Goal: Task Accomplishment & Management: Complete application form

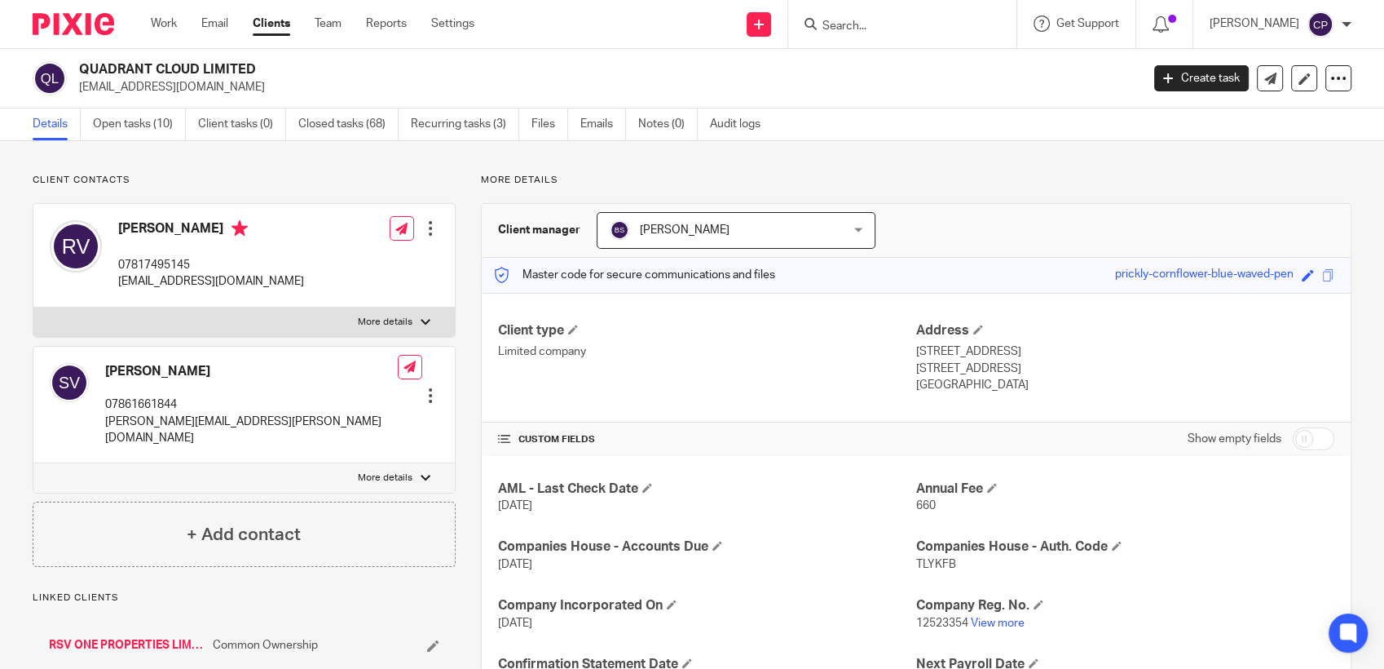
drag, startPoint x: 75, startPoint y: 86, endPoint x: 229, endPoint y: 86, distance: 154.1
click at [229, 86] on div "QUADRANT CLOUD LIMITED ramesh.vetcha@gmail.com" at bounding box center [581, 78] width 1097 height 34
drag, startPoint x: 229, startPoint y: 86, endPoint x: 174, endPoint y: 91, distance: 55.7
copy p "ramesh.vetcha@gmail.com"
click at [719, 29] on input "Search" at bounding box center [894, 27] width 147 height 15
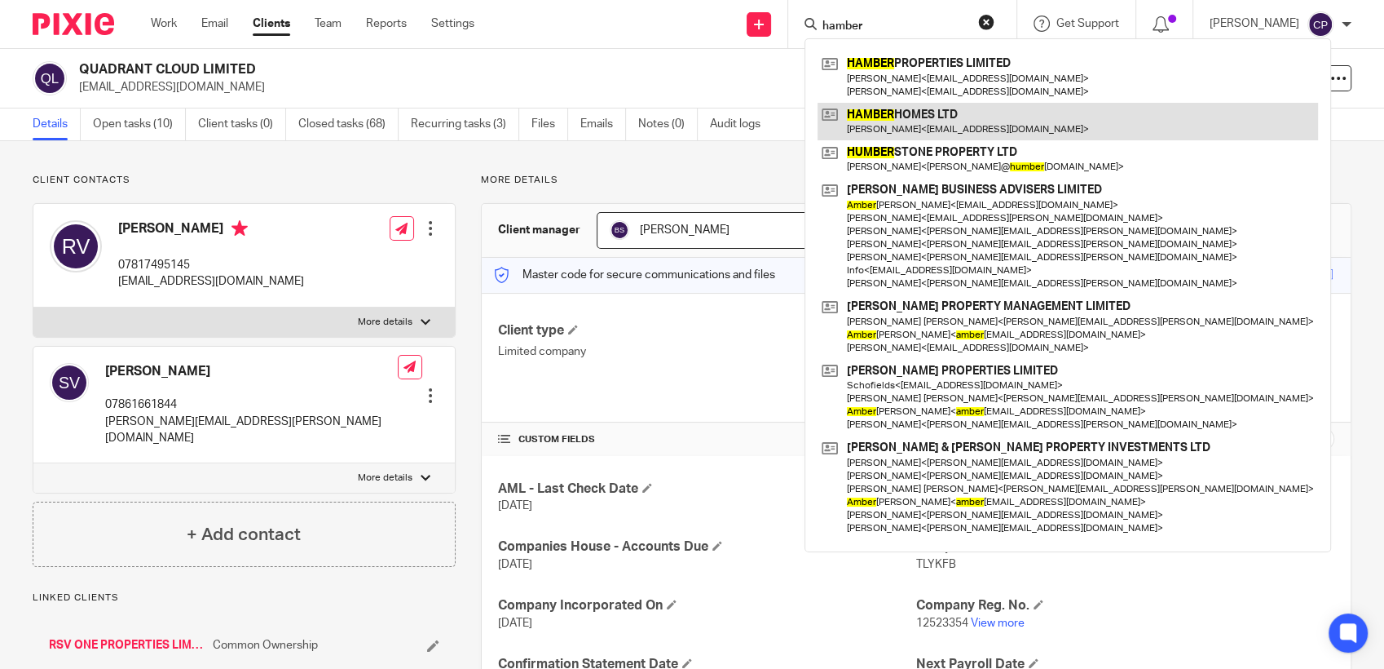
type input "hamber"
click at [719, 127] on link at bounding box center [1068, 122] width 501 height 38
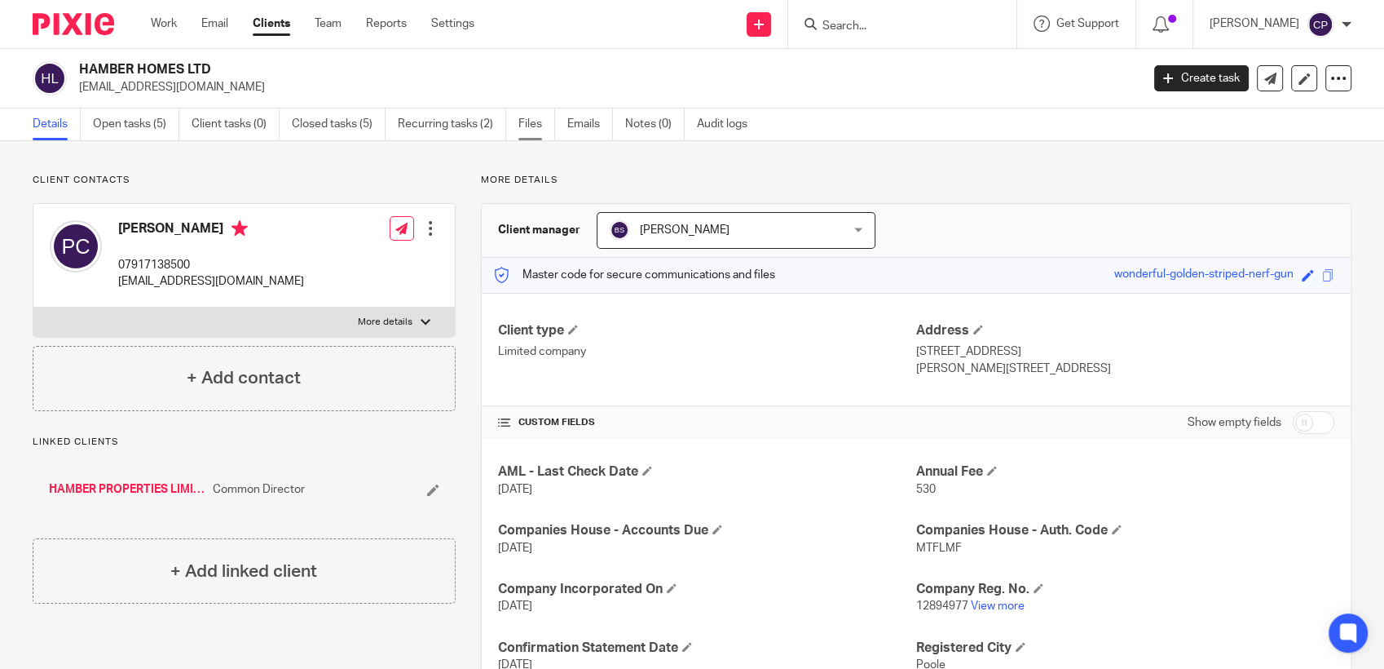
click at [532, 120] on link "Files" at bounding box center [537, 124] width 37 height 32
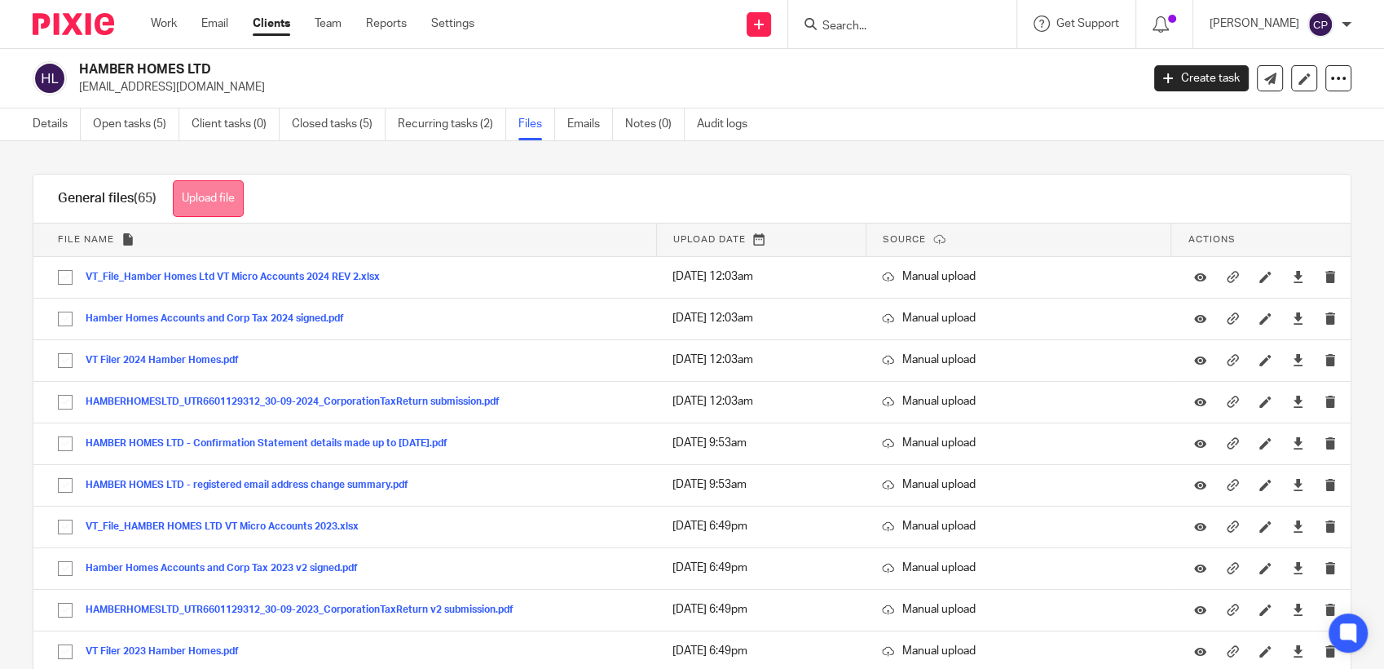
click at [196, 205] on button "Upload file" at bounding box center [208, 198] width 71 height 37
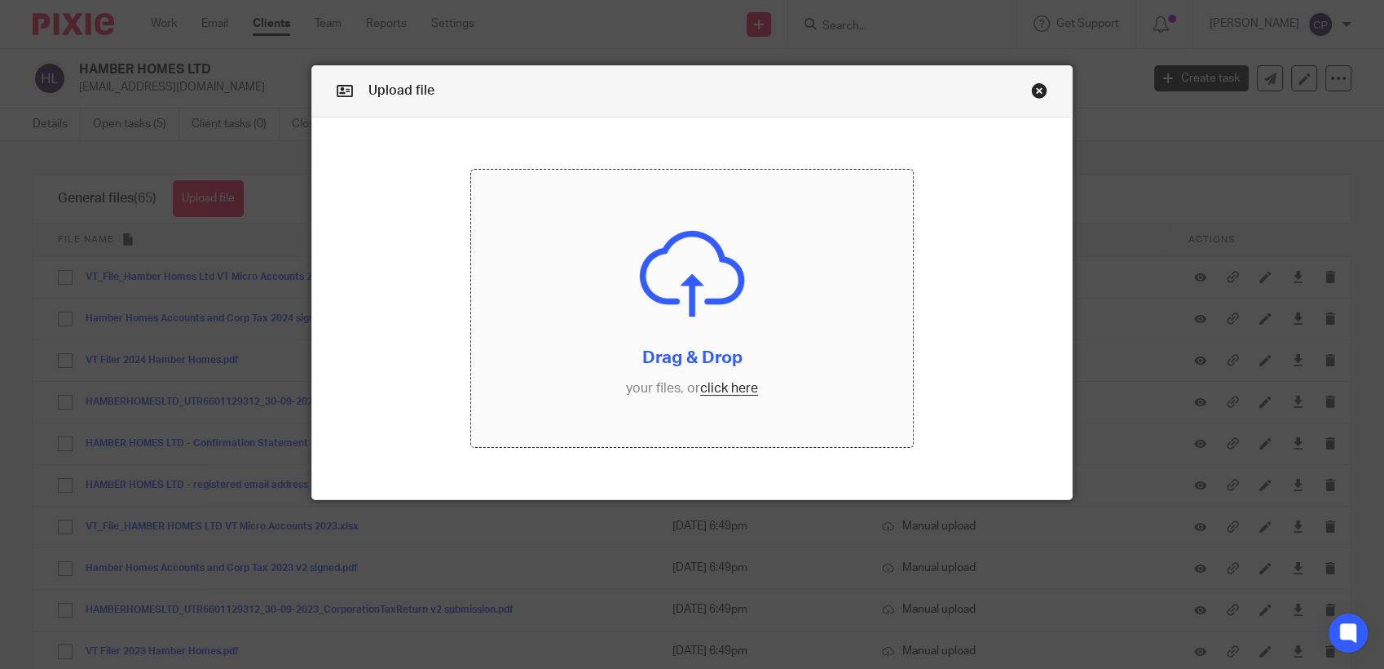
click at [717, 388] on input "file" at bounding box center [692, 308] width 442 height 277
click at [721, 390] on input "file" at bounding box center [692, 308] width 442 height 277
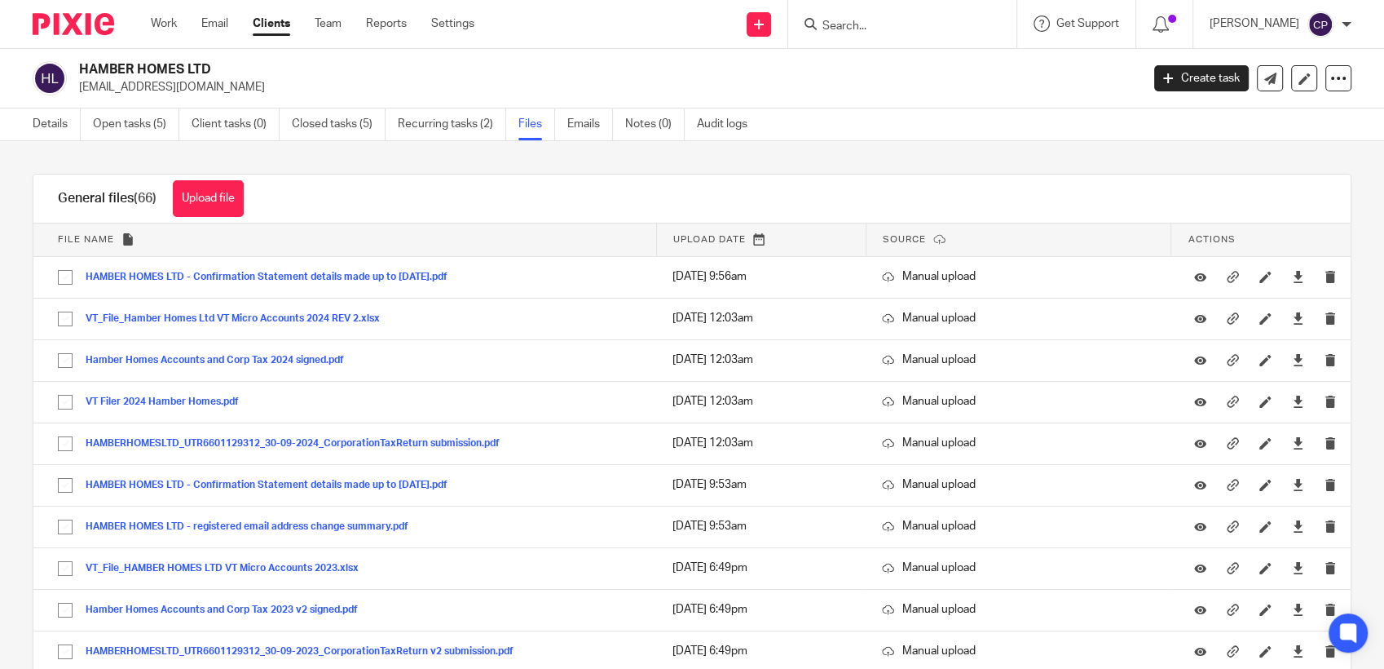
click at [852, 29] on input "Search" at bounding box center [894, 27] width 147 height 15
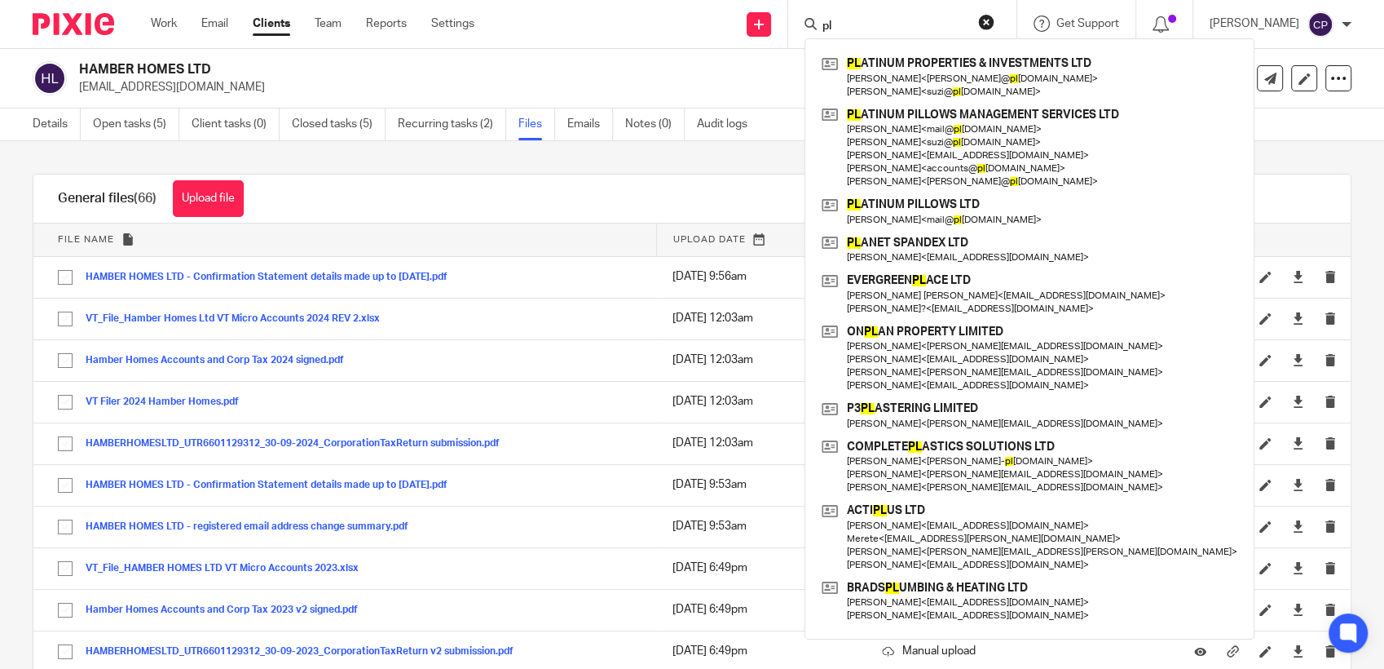
type input "pl"
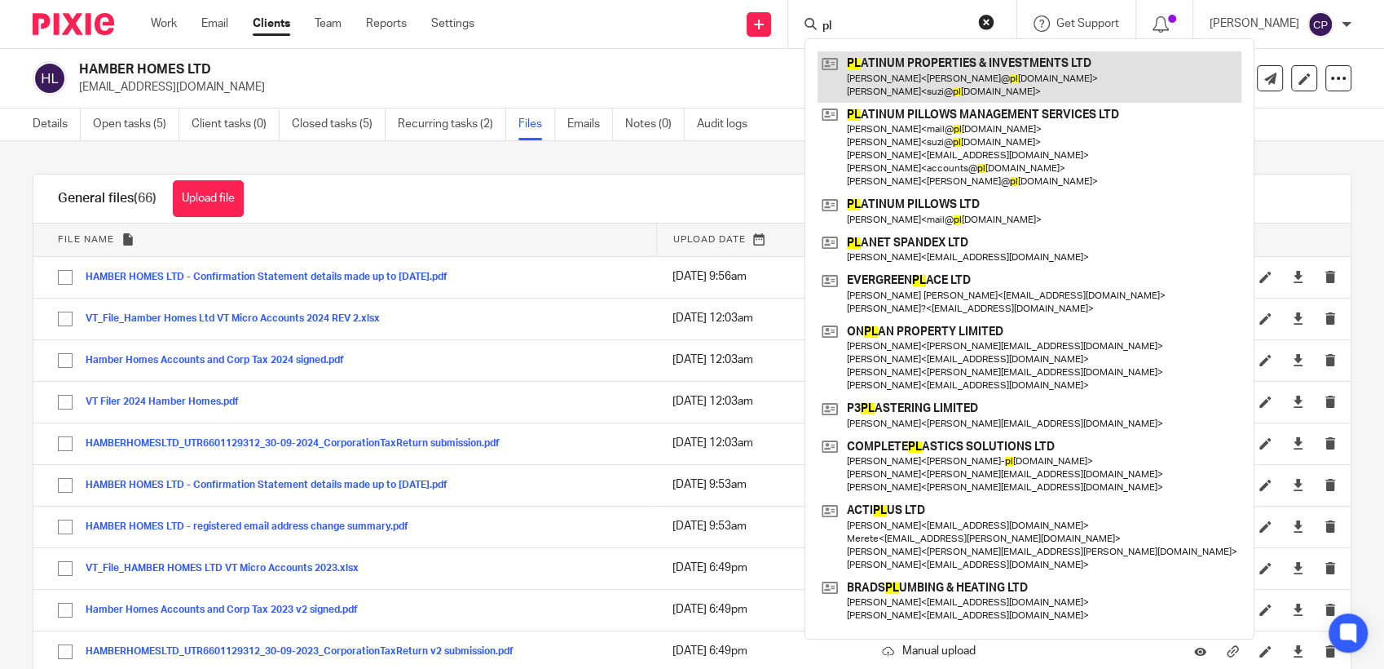
click at [922, 91] on link at bounding box center [1030, 76] width 424 height 51
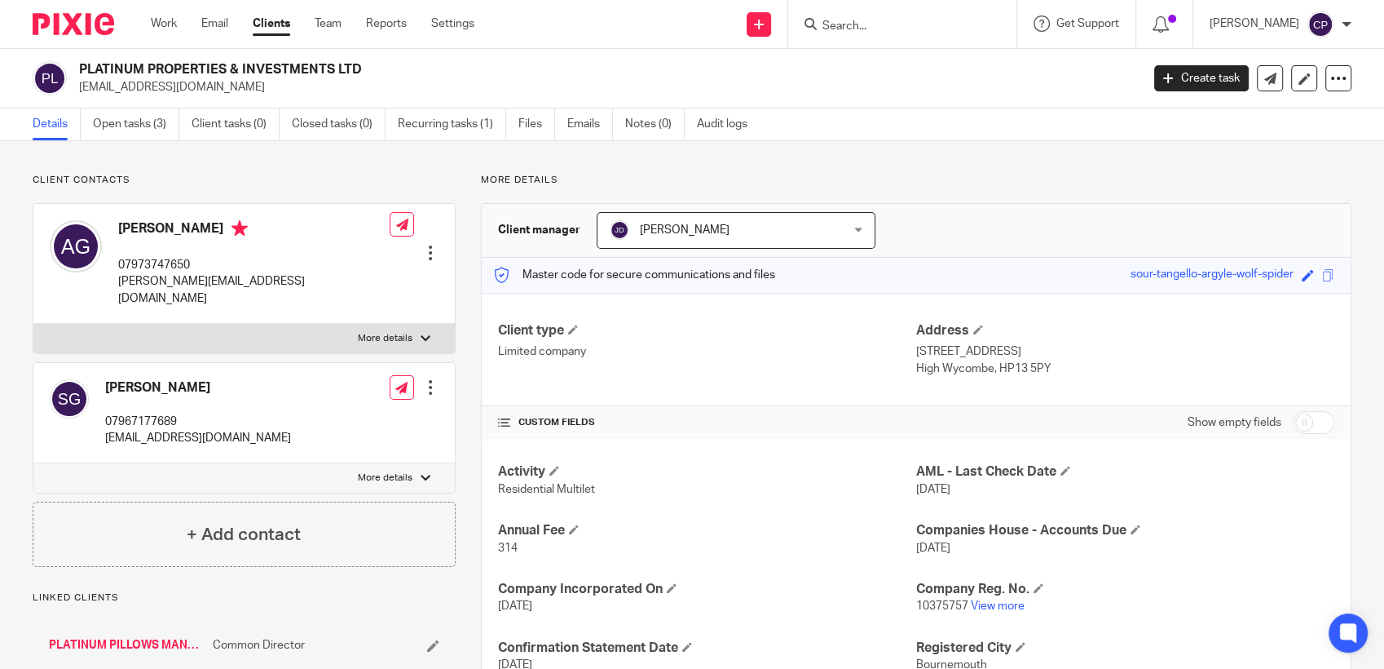
click at [840, 24] on input "Search" at bounding box center [894, 27] width 147 height 15
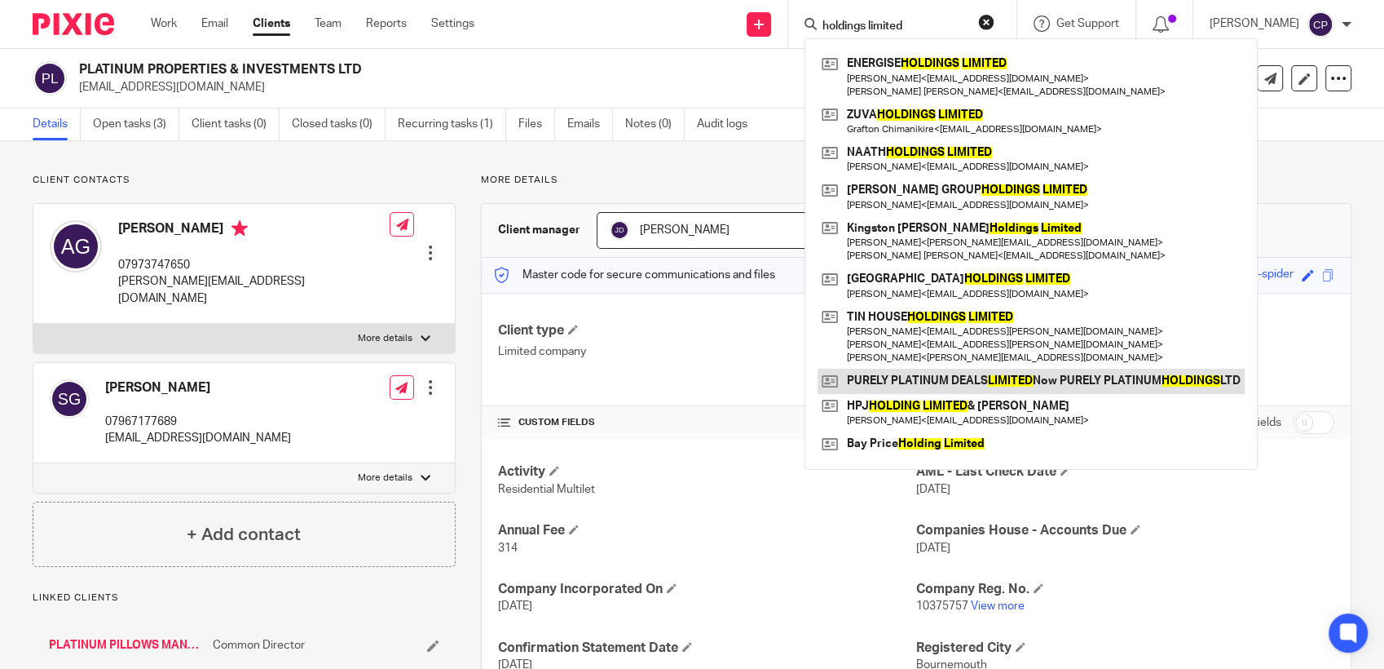
type input "holdings limited"
click at [1068, 380] on link at bounding box center [1031, 381] width 427 height 24
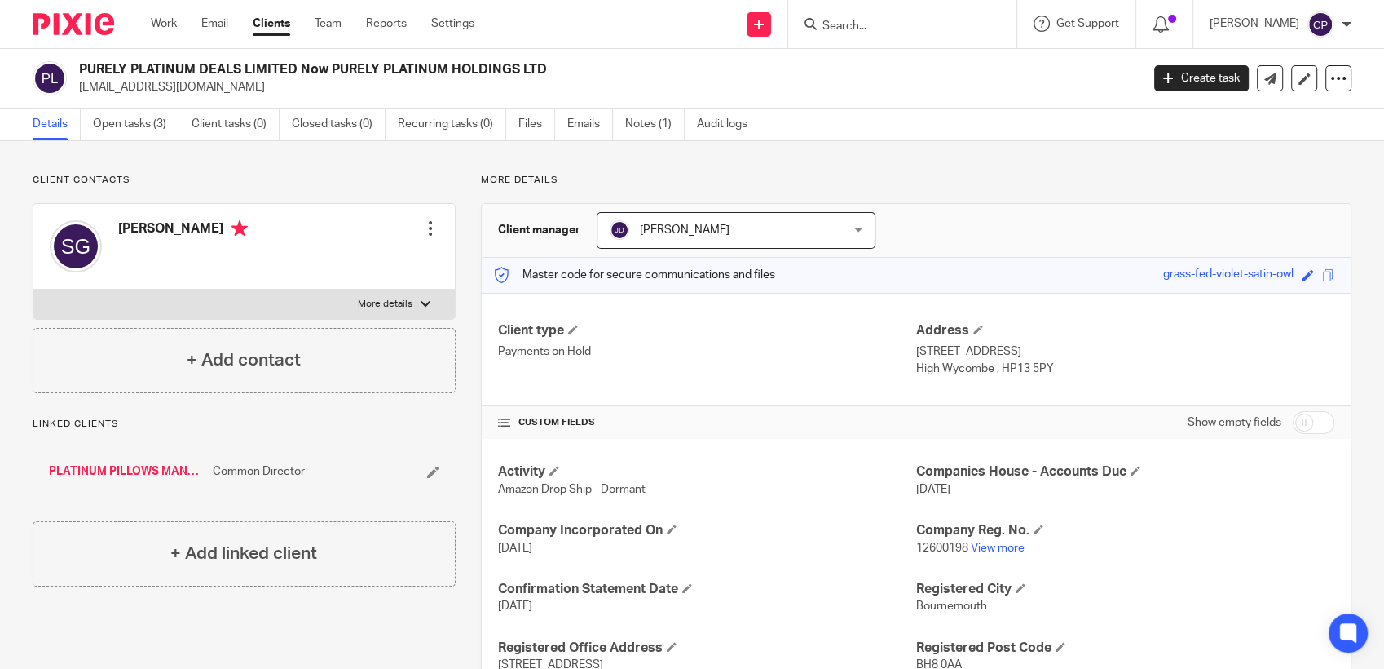
click at [859, 26] on input "Search" at bounding box center [894, 27] width 147 height 15
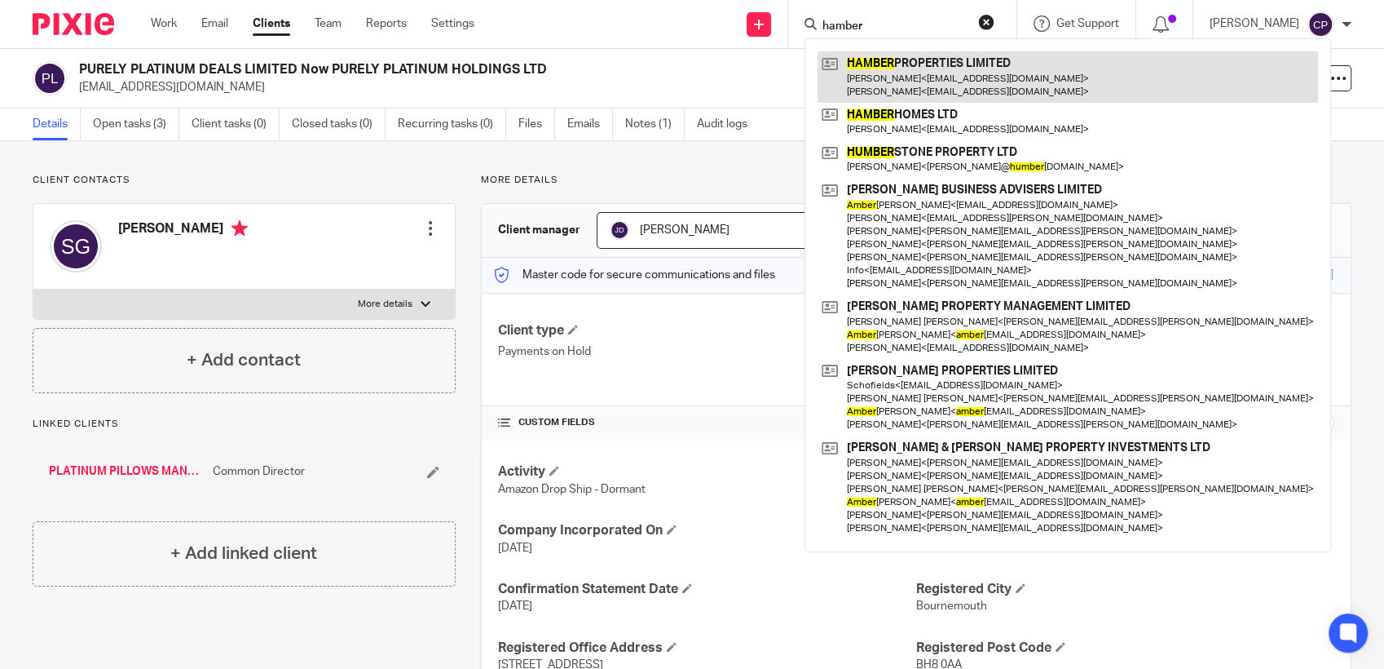
type input "hamber"
click at [873, 92] on link at bounding box center [1068, 76] width 501 height 51
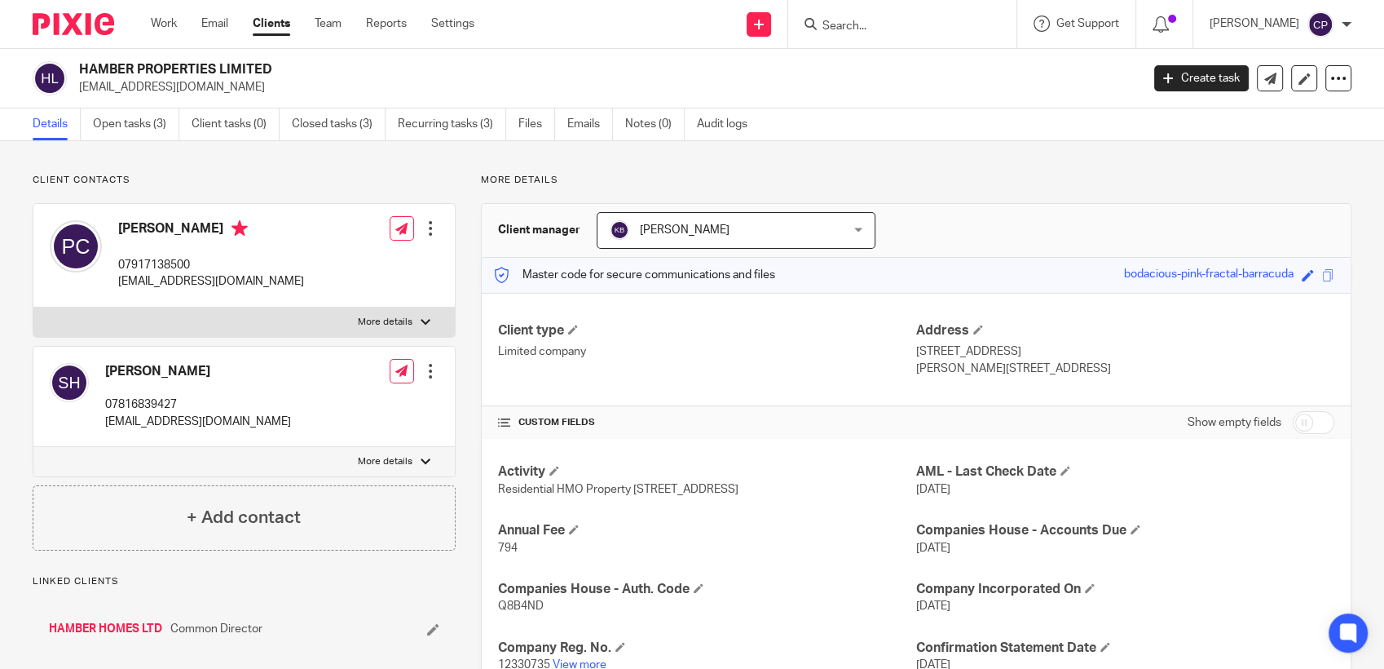
drag, startPoint x: 77, startPoint y: 85, endPoint x: 272, endPoint y: 86, distance: 194.9
click at [272, 86] on div "HAMBER PROPERTIES LIMITED [EMAIL_ADDRESS][DOMAIN_NAME]" at bounding box center [581, 78] width 1097 height 34
drag, startPoint x: 272, startPoint y: 86, endPoint x: 206, endPoint y: 91, distance: 65.5
copy p "[EMAIL_ADDRESS][DOMAIN_NAME]"
click at [832, 23] on input "Search" at bounding box center [894, 27] width 147 height 15
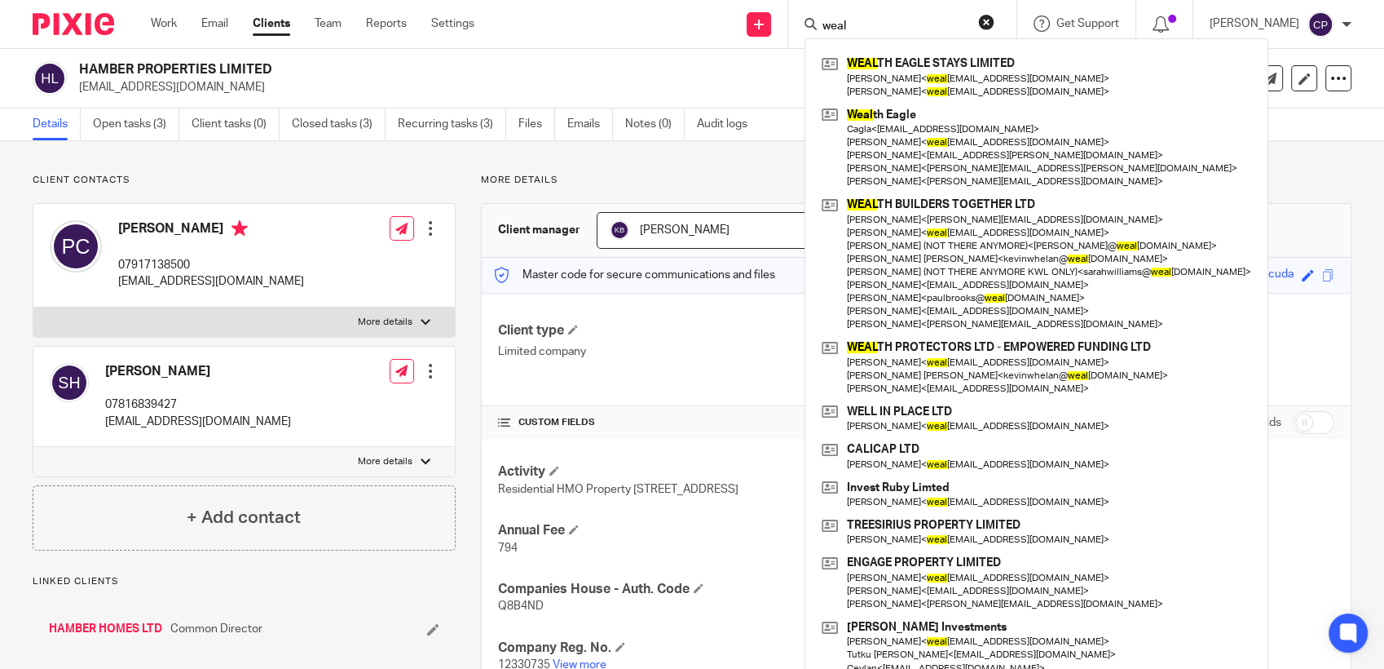
type input "weal"
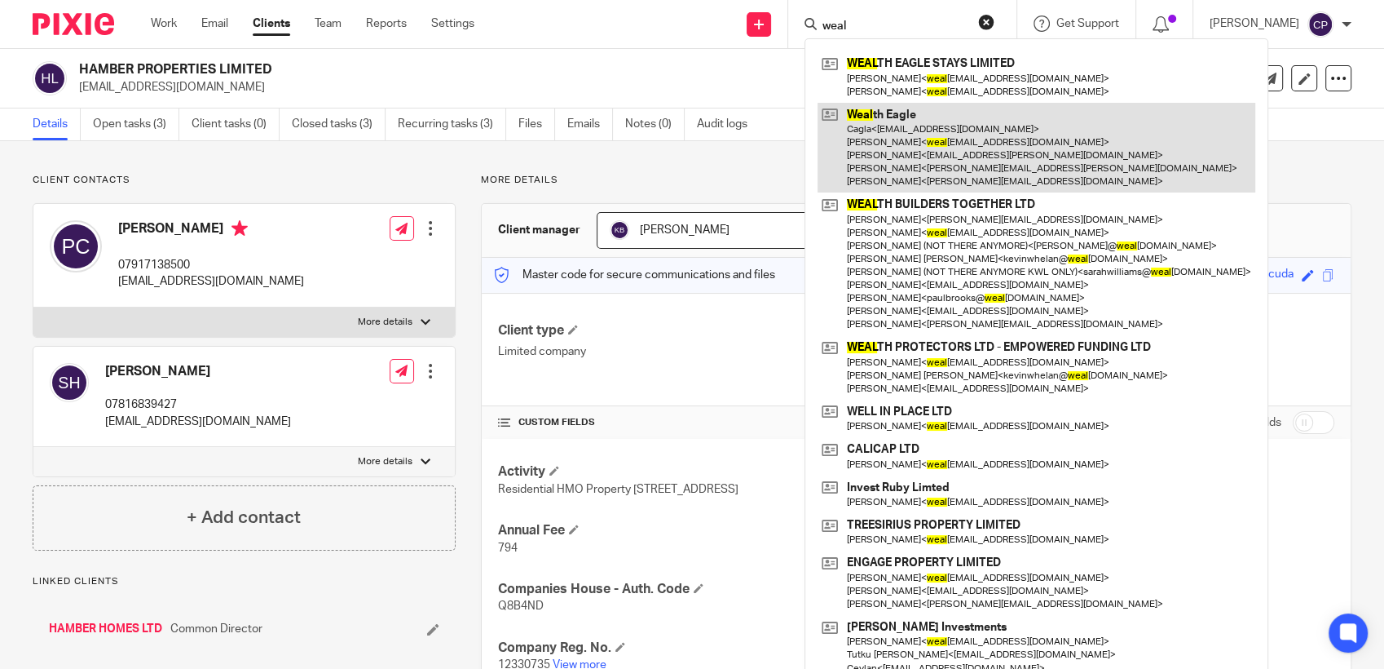
click at [943, 141] on link at bounding box center [1037, 148] width 438 height 91
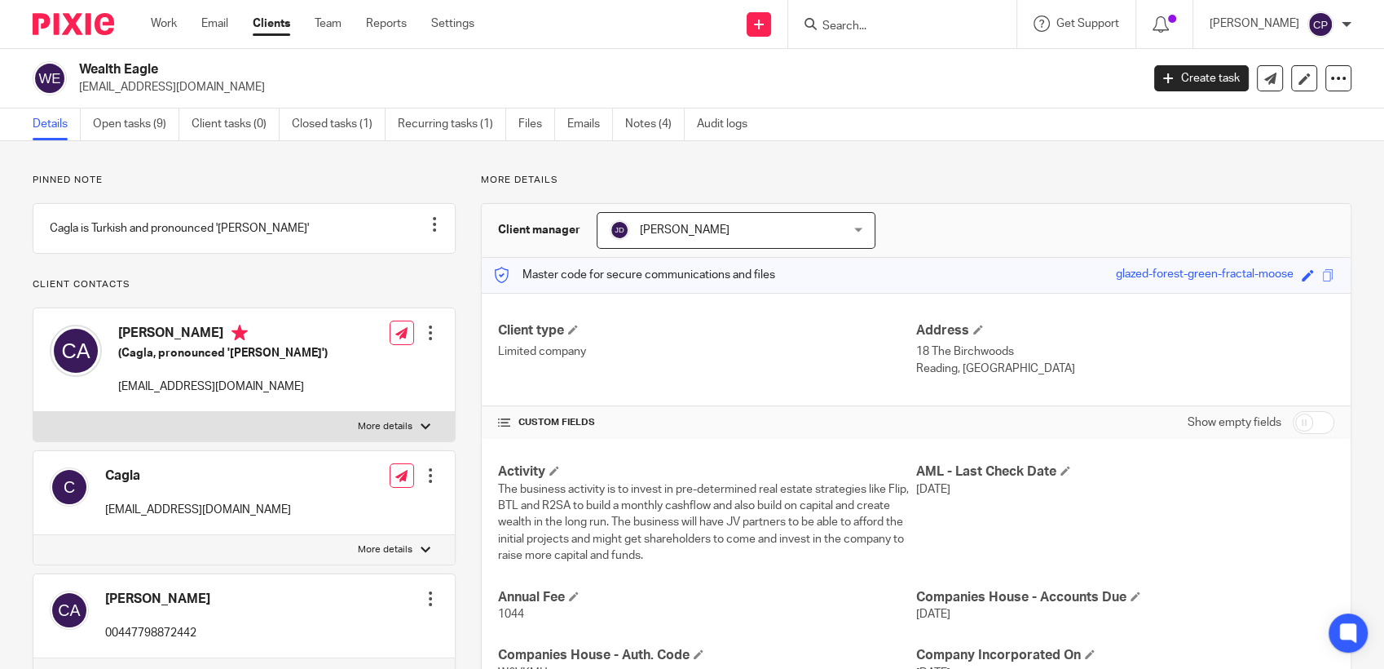
drag, startPoint x: 80, startPoint y: 87, endPoint x: 302, endPoint y: 83, distance: 222.6
click at [302, 83] on p "wealtheaglelimited@gmail.com" at bounding box center [604, 87] width 1051 height 16
drag, startPoint x: 302, startPoint y: 83, endPoint x: 209, endPoint y: 94, distance: 94.4
copy p "wealtheaglelimited@gmail.com"
click at [848, 23] on input "Search" at bounding box center [894, 27] width 147 height 15
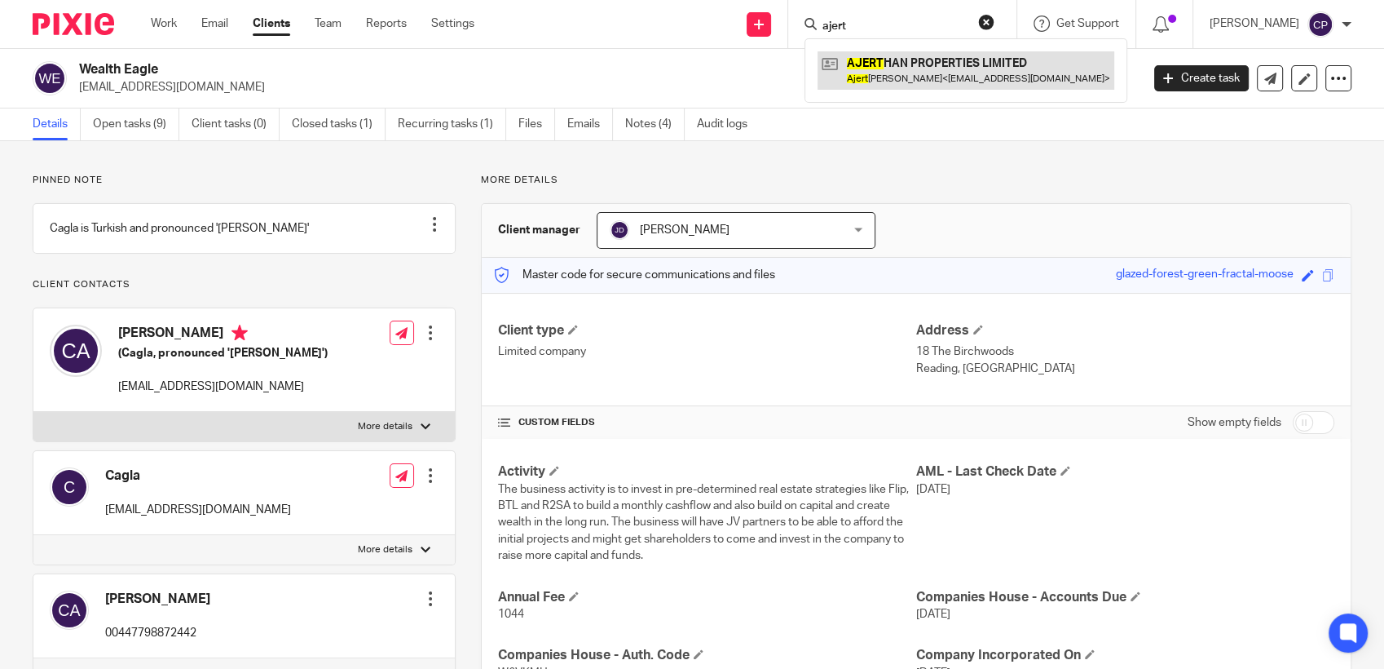
type input "ajert"
click at [888, 78] on link at bounding box center [966, 70] width 297 height 38
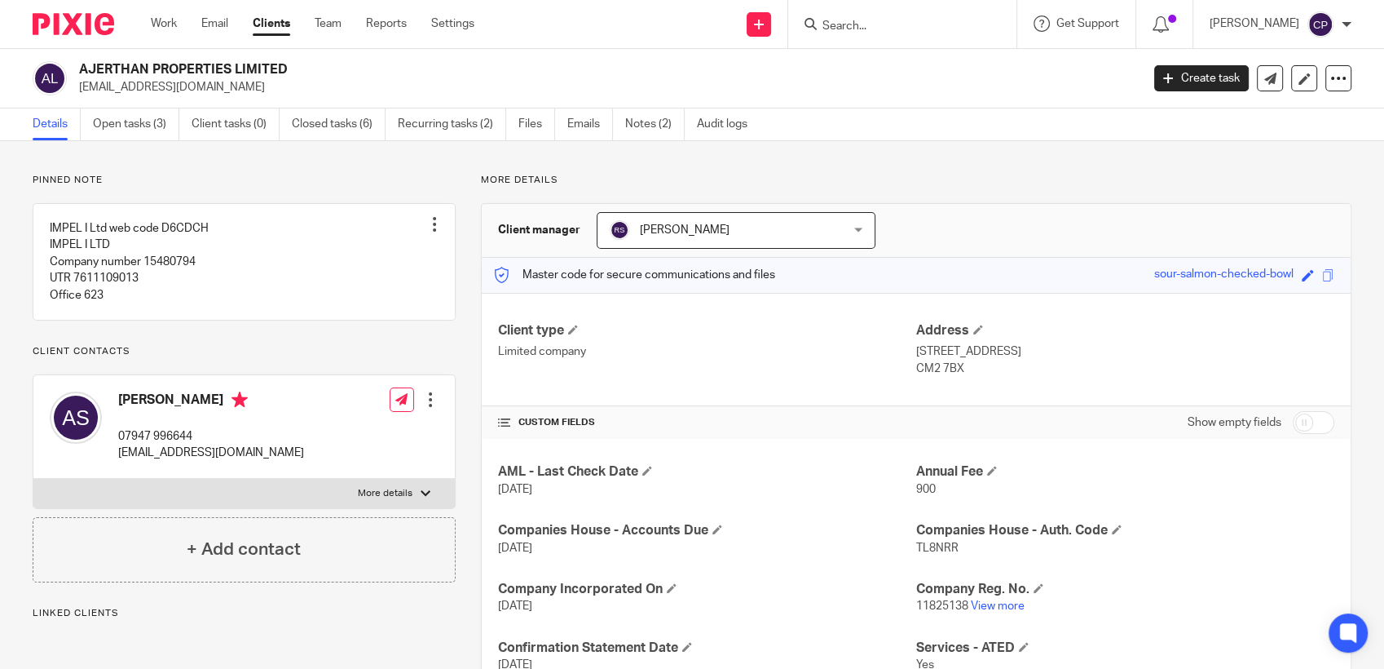
drag, startPoint x: 77, startPoint y: 87, endPoint x: 163, endPoint y: 89, distance: 85.6
click at [163, 89] on div "AJERTHAN PROPERTIES LIMITED as@impel.ltd" at bounding box center [581, 78] width 1097 height 34
drag, startPoint x: 163, startPoint y: 89, endPoint x: 120, endPoint y: 88, distance: 43.2
copy p "as@impel.ltd"
click at [873, 34] on div at bounding box center [902, 24] width 228 height 48
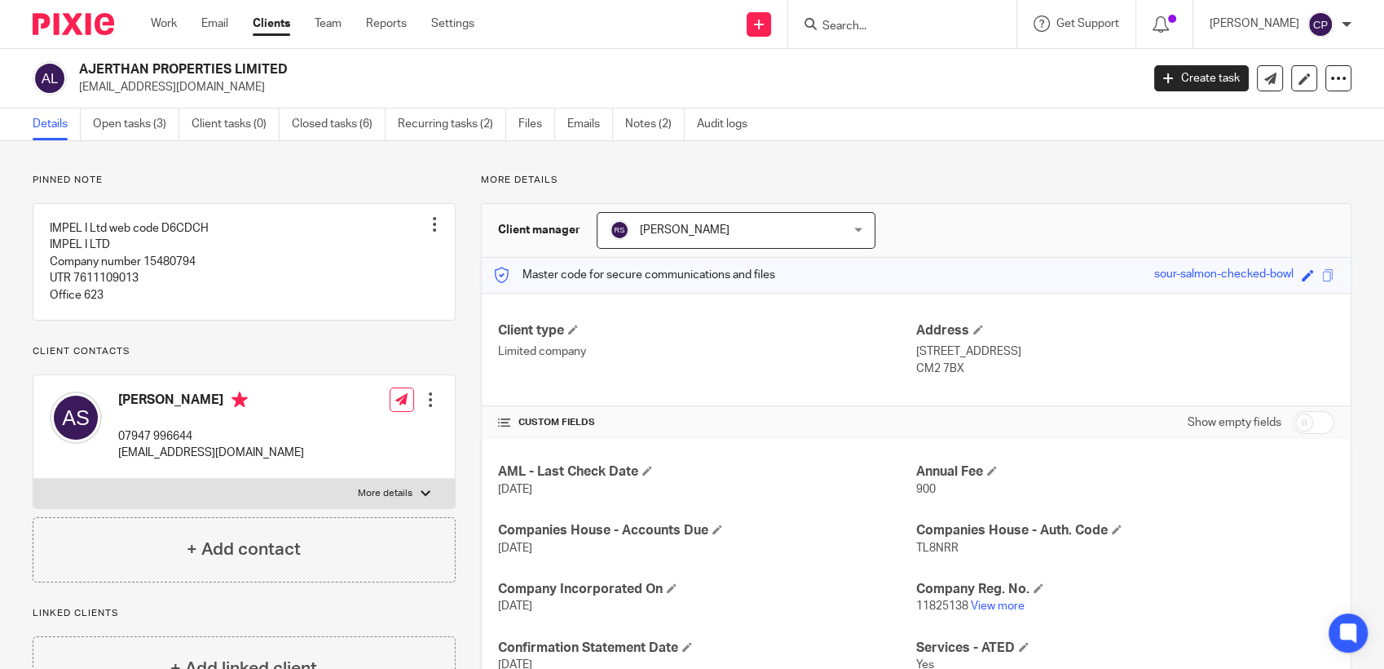
click at [866, 23] on input "Search" at bounding box center [894, 27] width 147 height 15
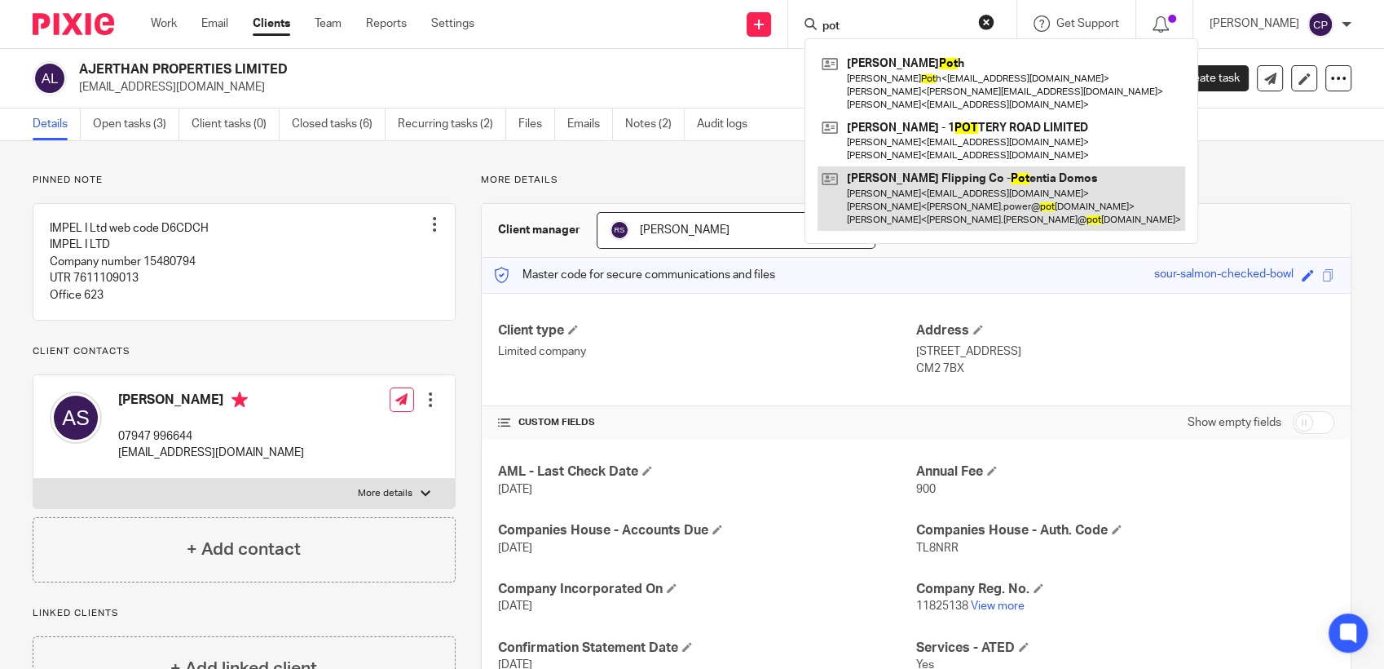
type input "pot"
click at [890, 211] on link at bounding box center [1002, 198] width 368 height 64
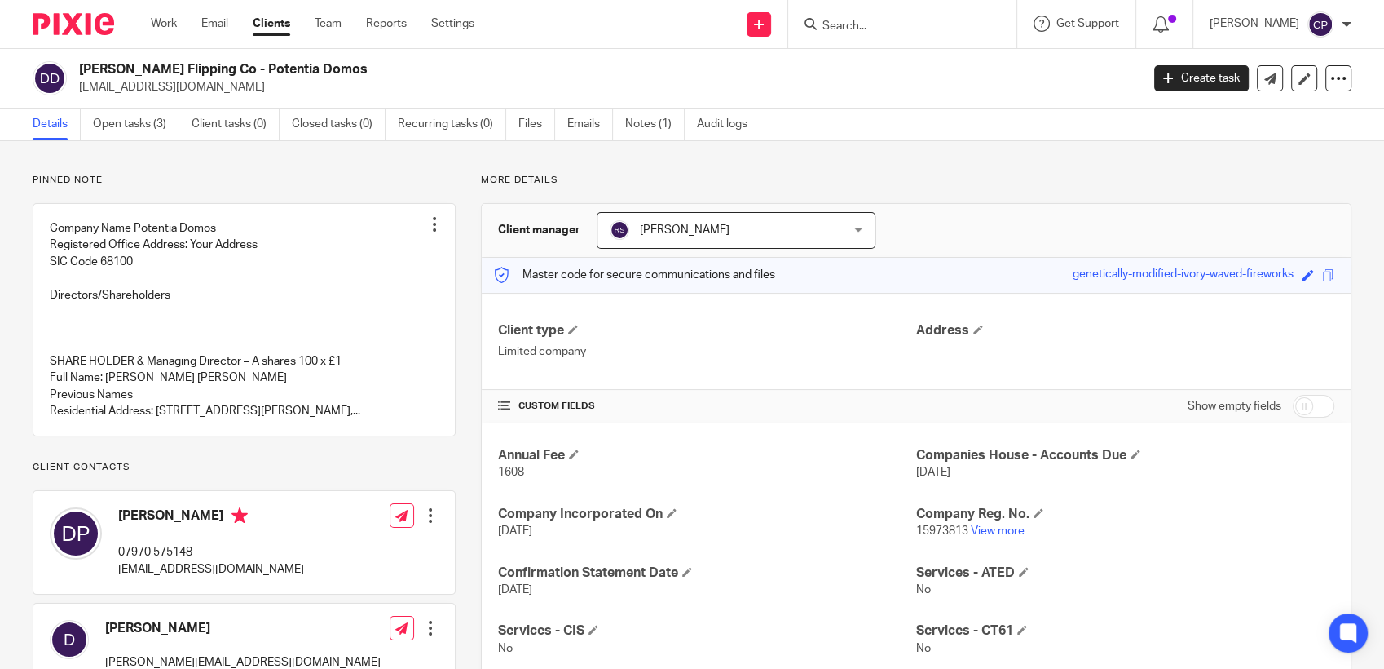
drag, startPoint x: 78, startPoint y: 92, endPoint x: 257, endPoint y: 92, distance: 178.6
click at [257, 92] on p "[EMAIL_ADDRESS][DOMAIN_NAME]" at bounding box center [604, 87] width 1051 height 16
drag, startPoint x: 256, startPoint y: 92, endPoint x: 202, endPoint y: 88, distance: 54.0
copy p "[EMAIL_ADDRESS][DOMAIN_NAME]"
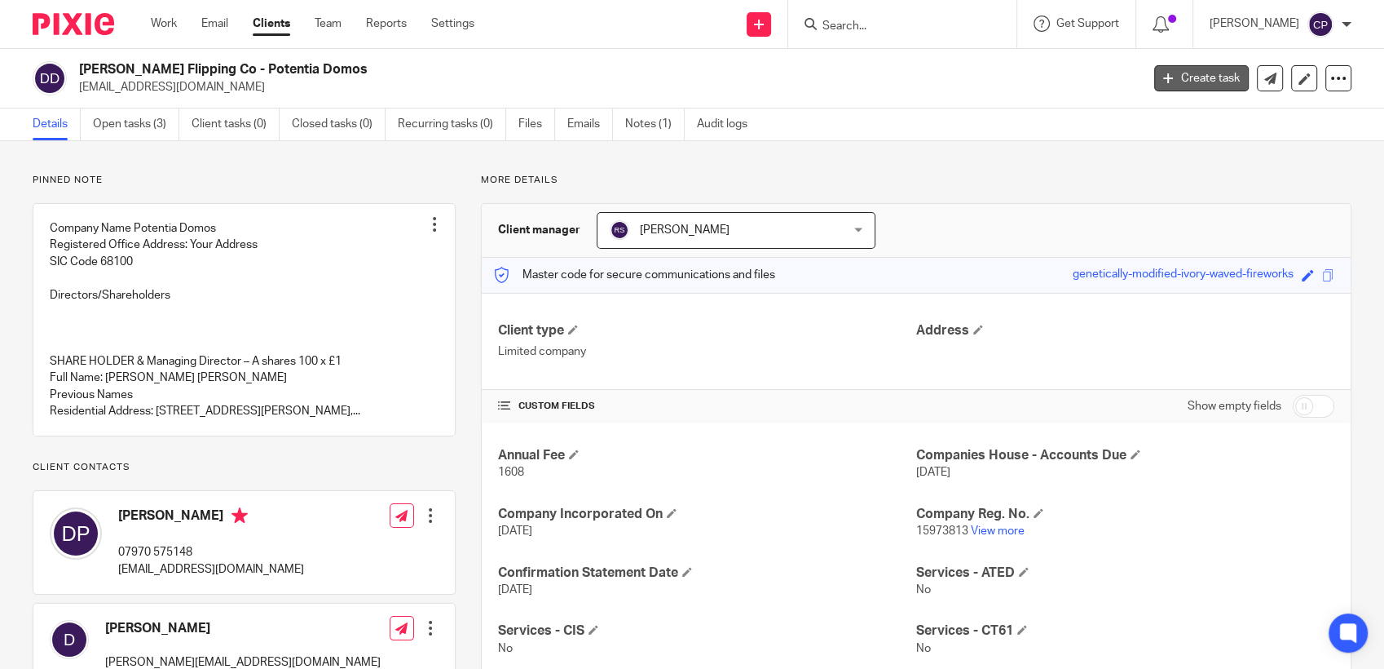
click at [1200, 82] on link "Create task" at bounding box center [1202, 78] width 95 height 26
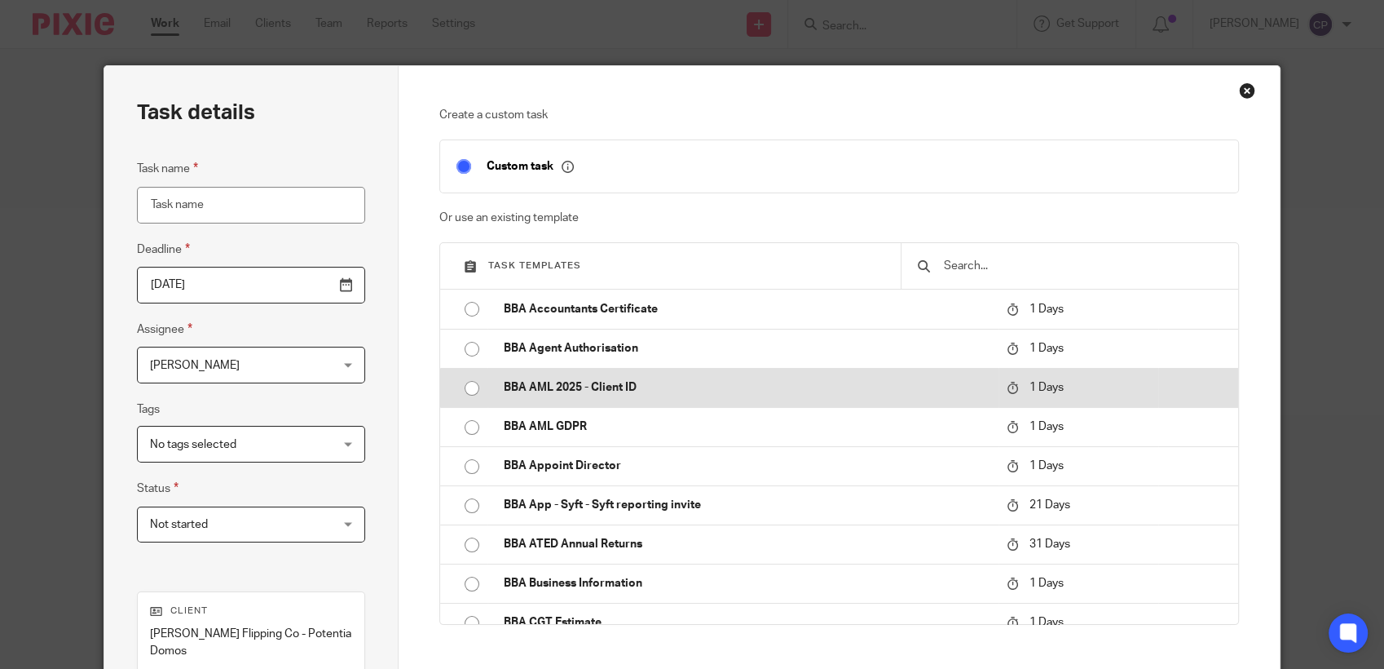
click at [463, 386] on input "radio" at bounding box center [472, 388] width 31 height 31
type input "[DATE]"
type input "BBA AML 2025 - Client ID"
checkbox input "false"
radio input "false"
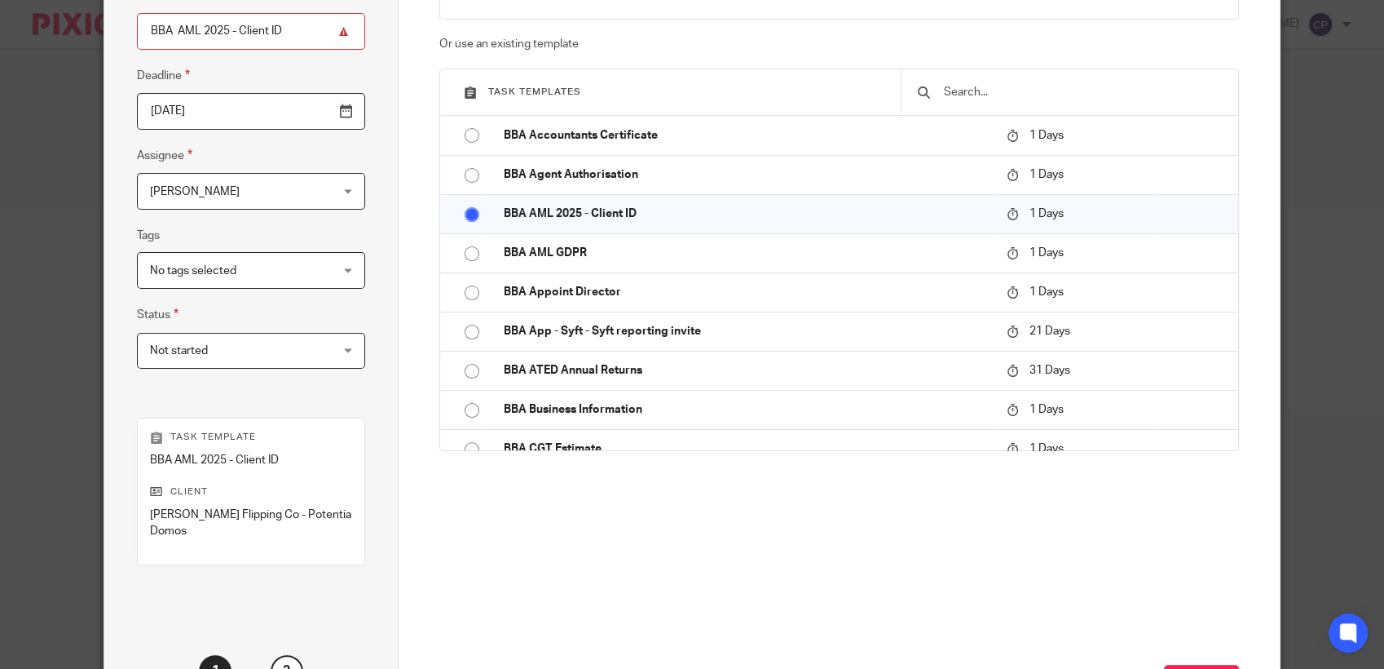
scroll to position [311, 0]
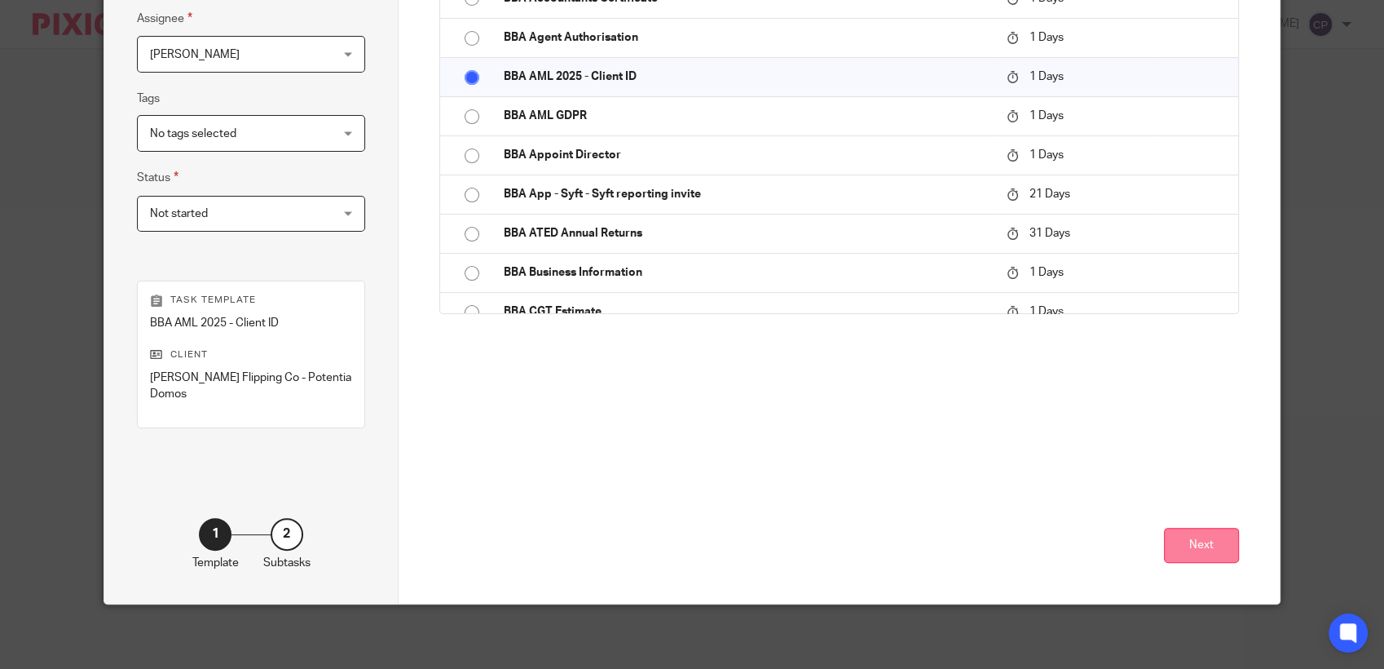
click at [1208, 545] on button "Next" at bounding box center [1201, 545] width 75 height 35
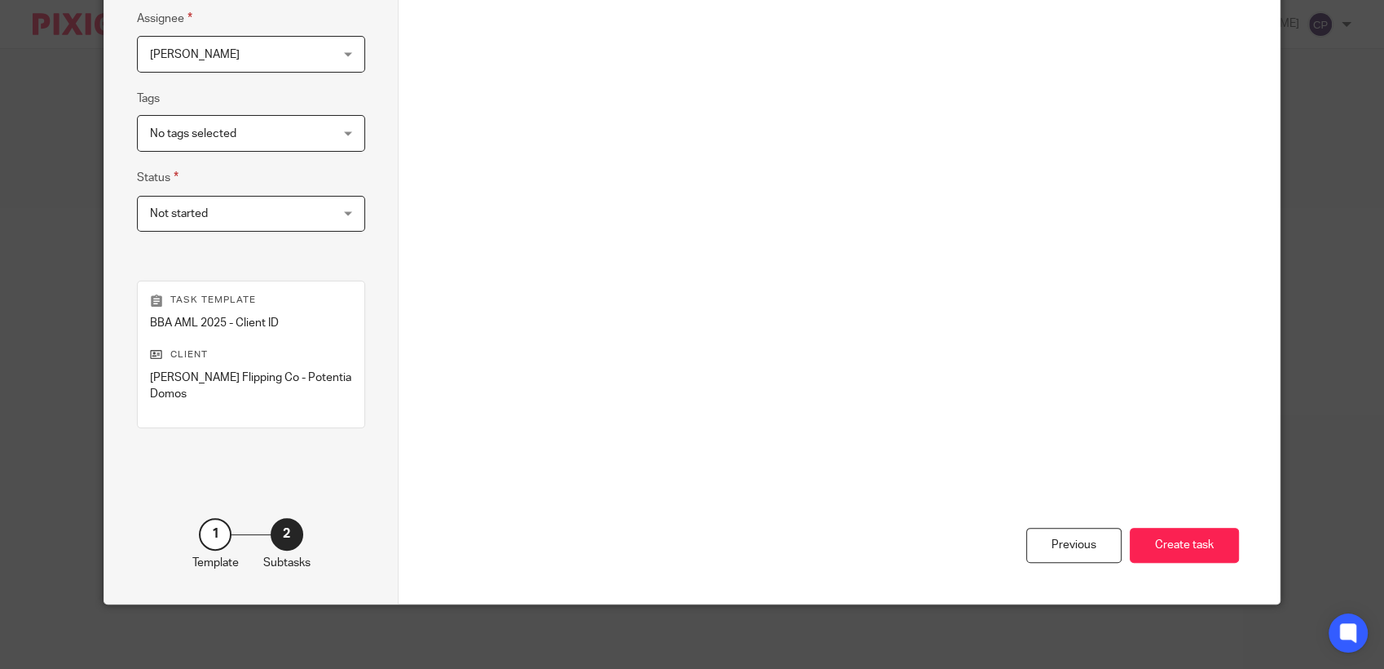
drag, startPoint x: 1154, startPoint y: 546, endPoint x: 1256, endPoint y: 531, distance: 103.1
click at [1155, 547] on button "Create task" at bounding box center [1184, 545] width 109 height 35
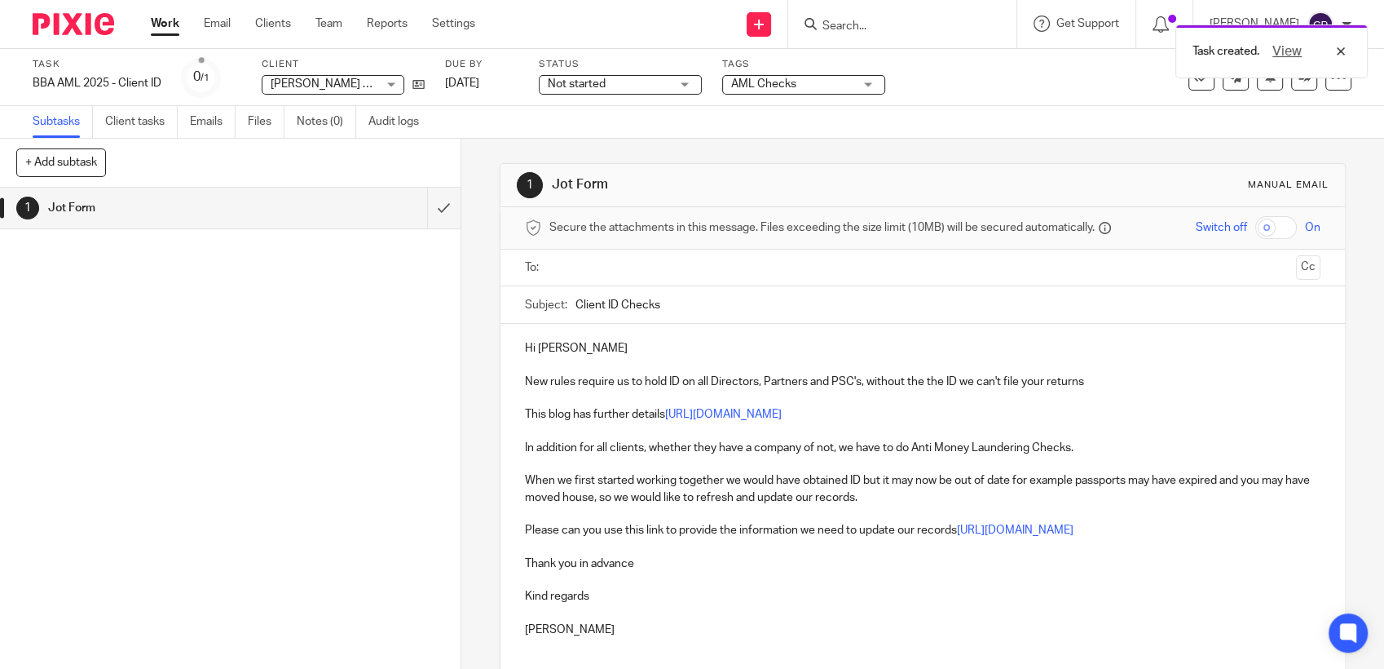
paste input "daniel_power08@hotmail.com"
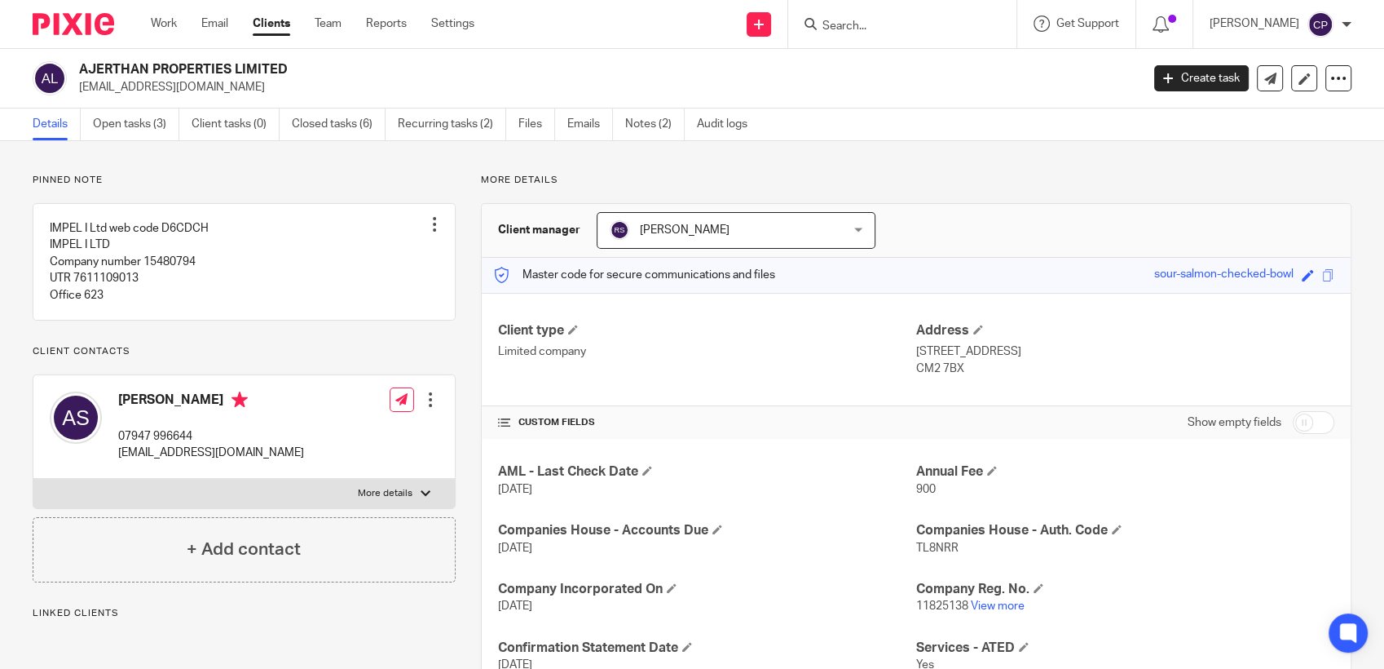
click at [888, 20] on input "Search" at bounding box center [894, 27] width 147 height 15
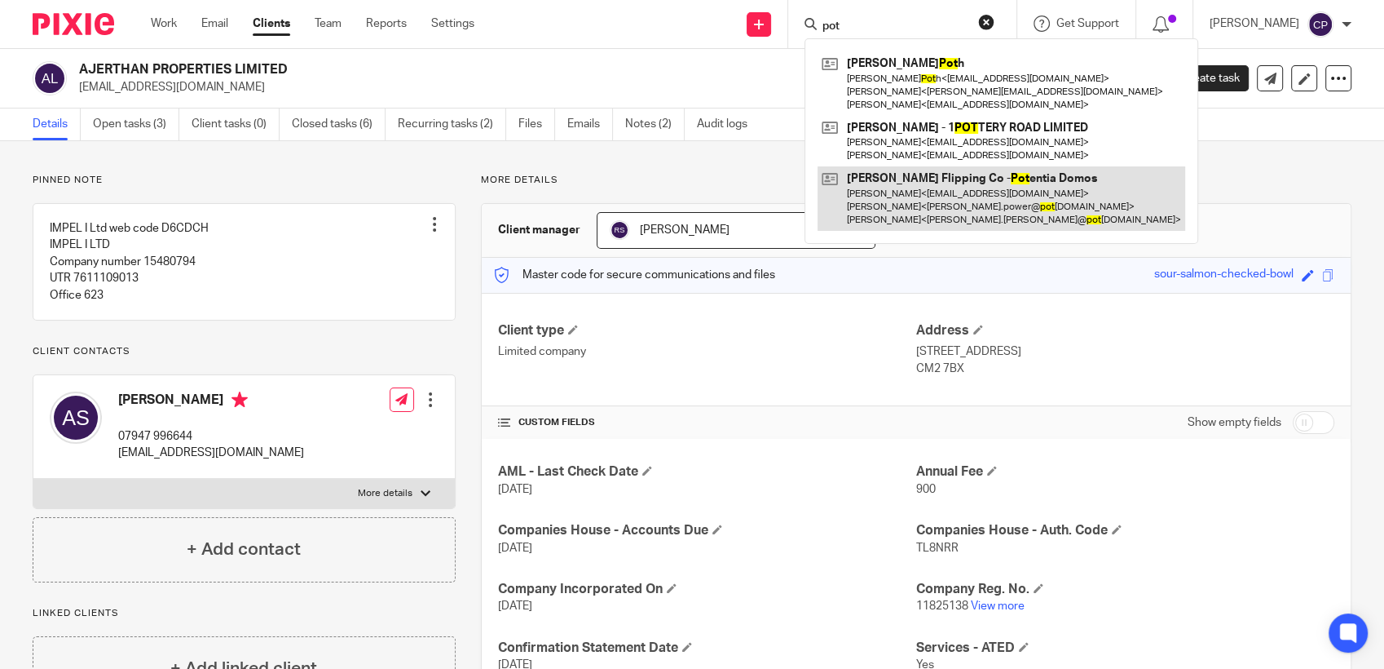
type input "pot"
click at [910, 209] on link at bounding box center [1002, 198] width 368 height 64
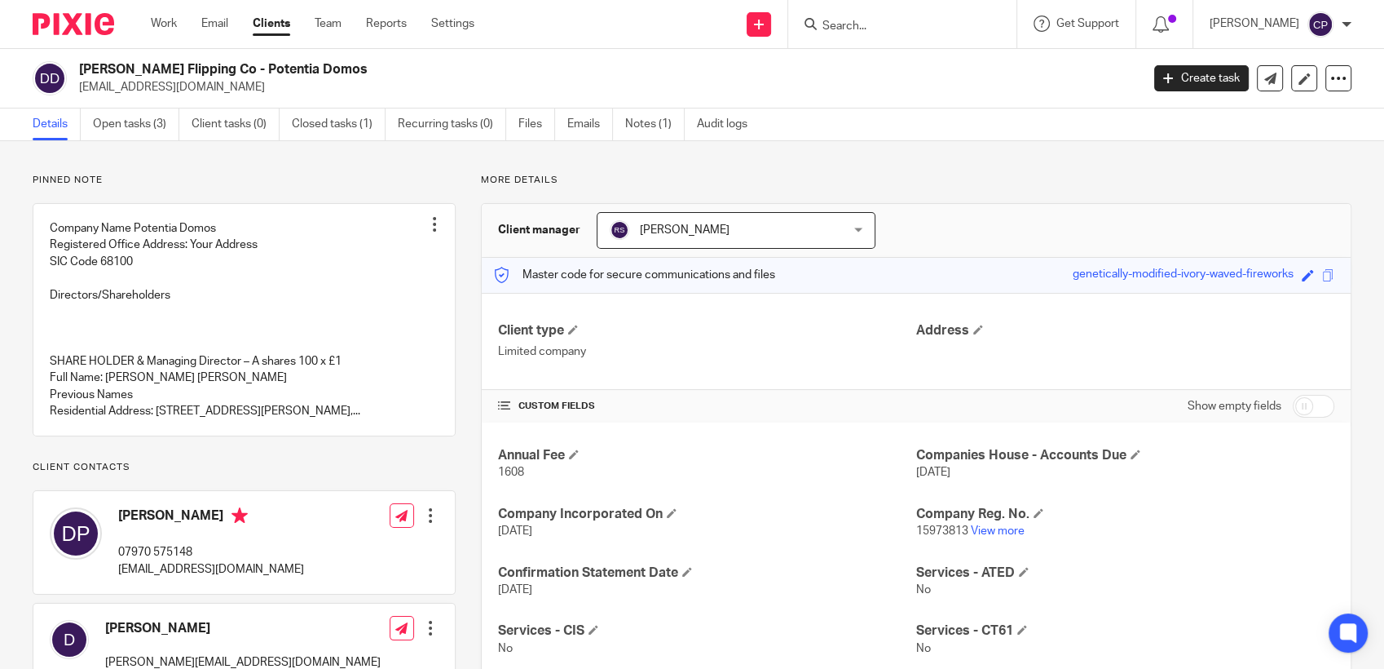
drag, startPoint x: 80, startPoint y: 88, endPoint x: 253, endPoint y: 80, distance: 173.0
click at [253, 80] on p "[EMAIL_ADDRESS][DOMAIN_NAME]" at bounding box center [604, 87] width 1051 height 16
drag, startPoint x: 253, startPoint y: 80, endPoint x: 198, endPoint y: 88, distance: 55.2
copy p "[EMAIL_ADDRESS][DOMAIN_NAME]"
click at [1176, 77] on link "Create task" at bounding box center [1202, 78] width 95 height 26
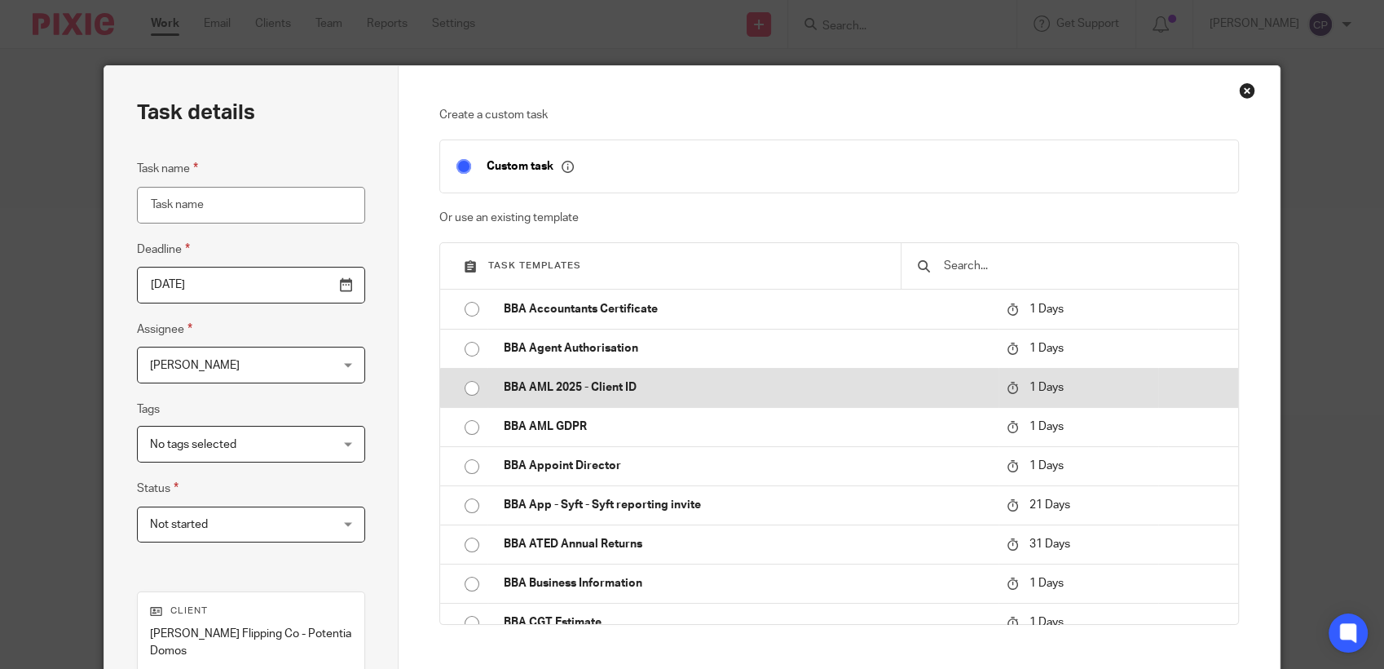
click at [458, 391] on input "radio" at bounding box center [472, 388] width 31 height 31
type input "[DATE]"
type input "BBA AML 2025 - Client ID"
checkbox input "false"
radio input "false"
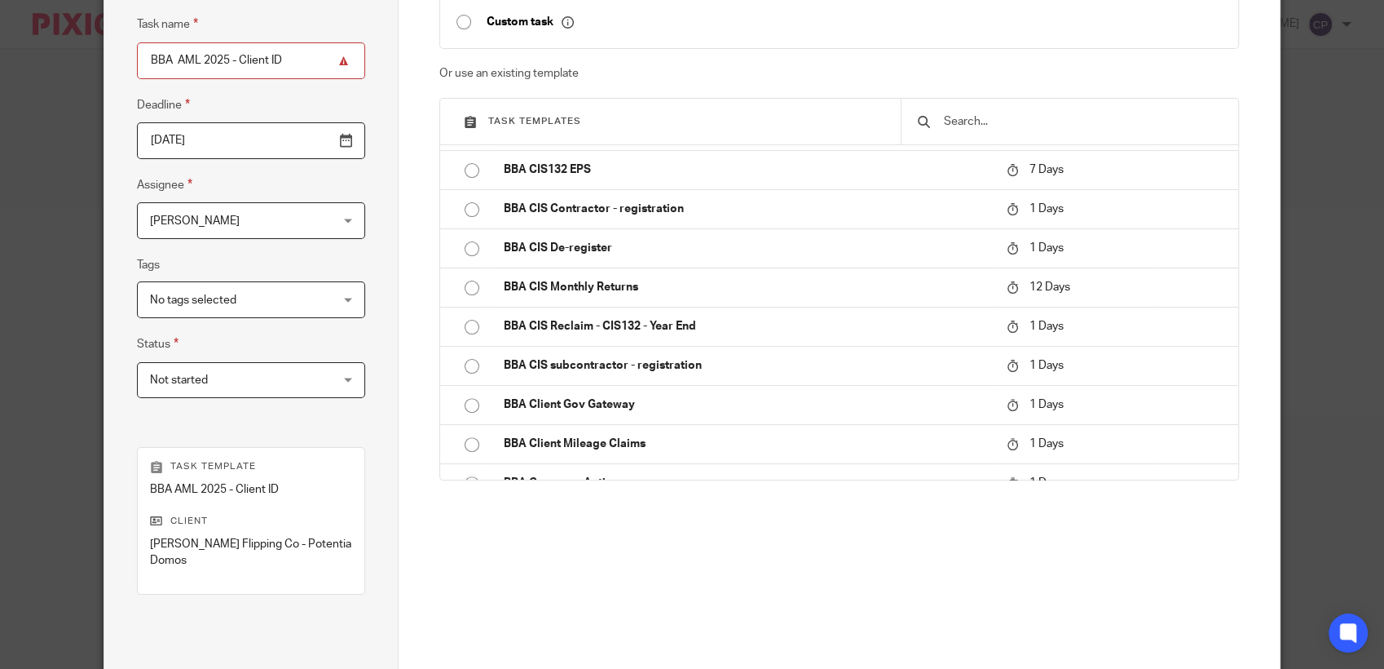
scroll to position [311, 0]
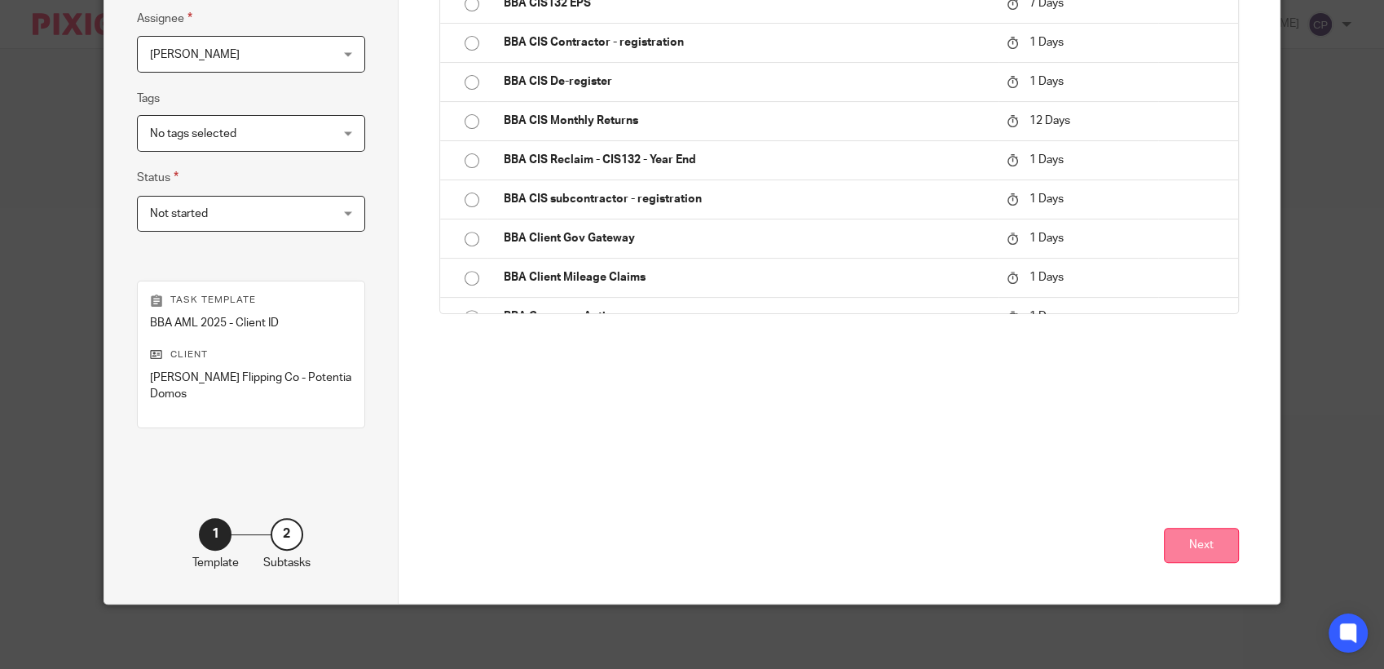
click at [1173, 551] on button "Next" at bounding box center [1201, 545] width 75 height 35
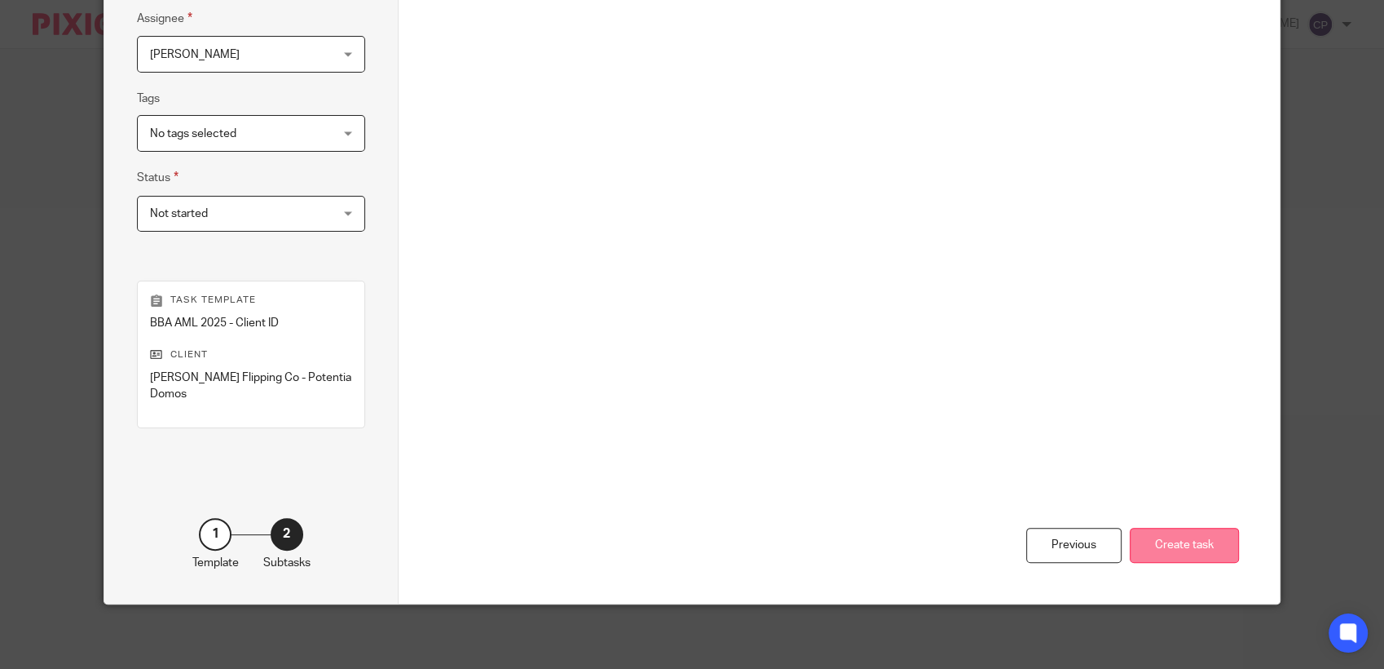
click at [1160, 545] on button "Create task" at bounding box center [1184, 545] width 109 height 35
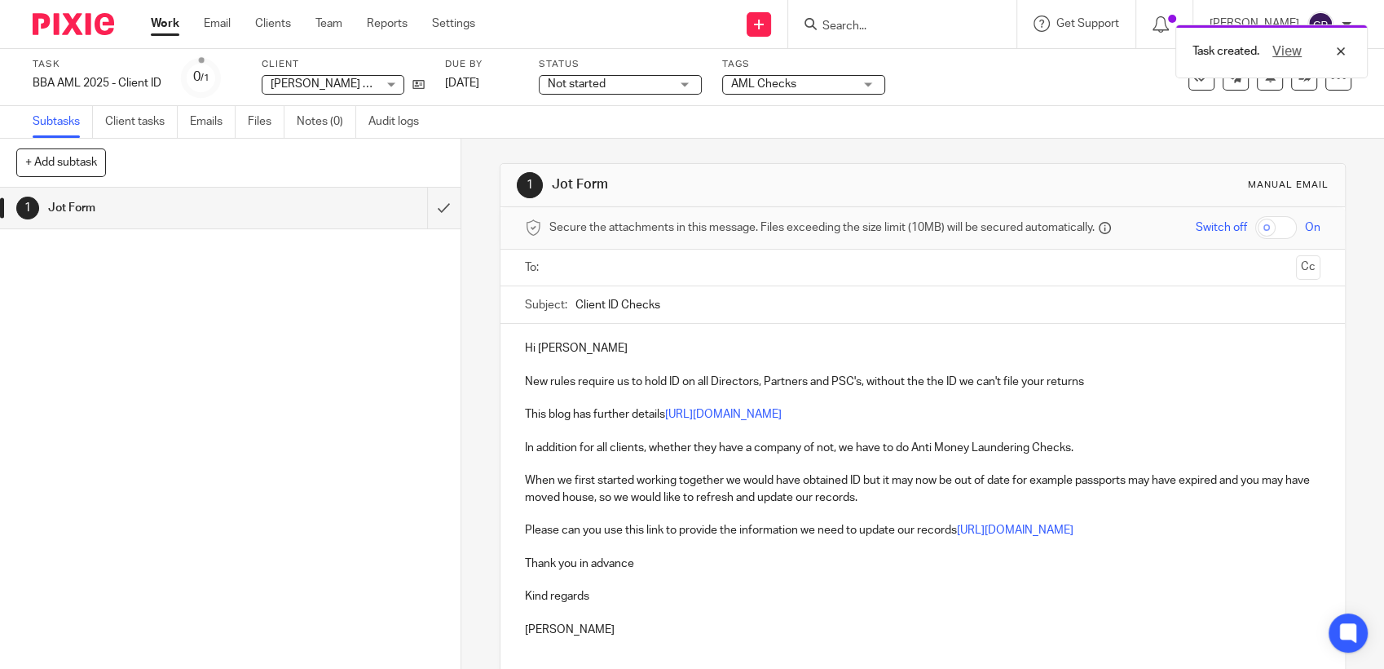
paste input "[EMAIL_ADDRESS][DOMAIN_NAME]"
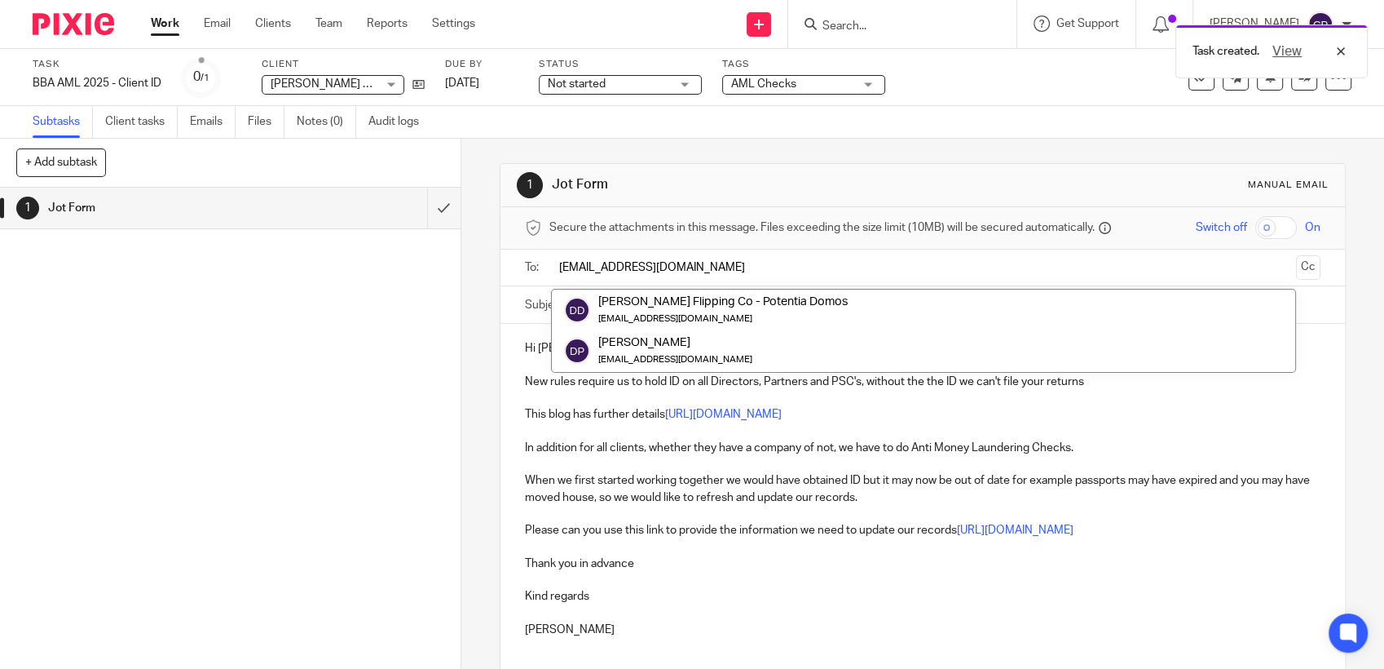
type input "[EMAIL_ADDRESS][DOMAIN_NAME]"
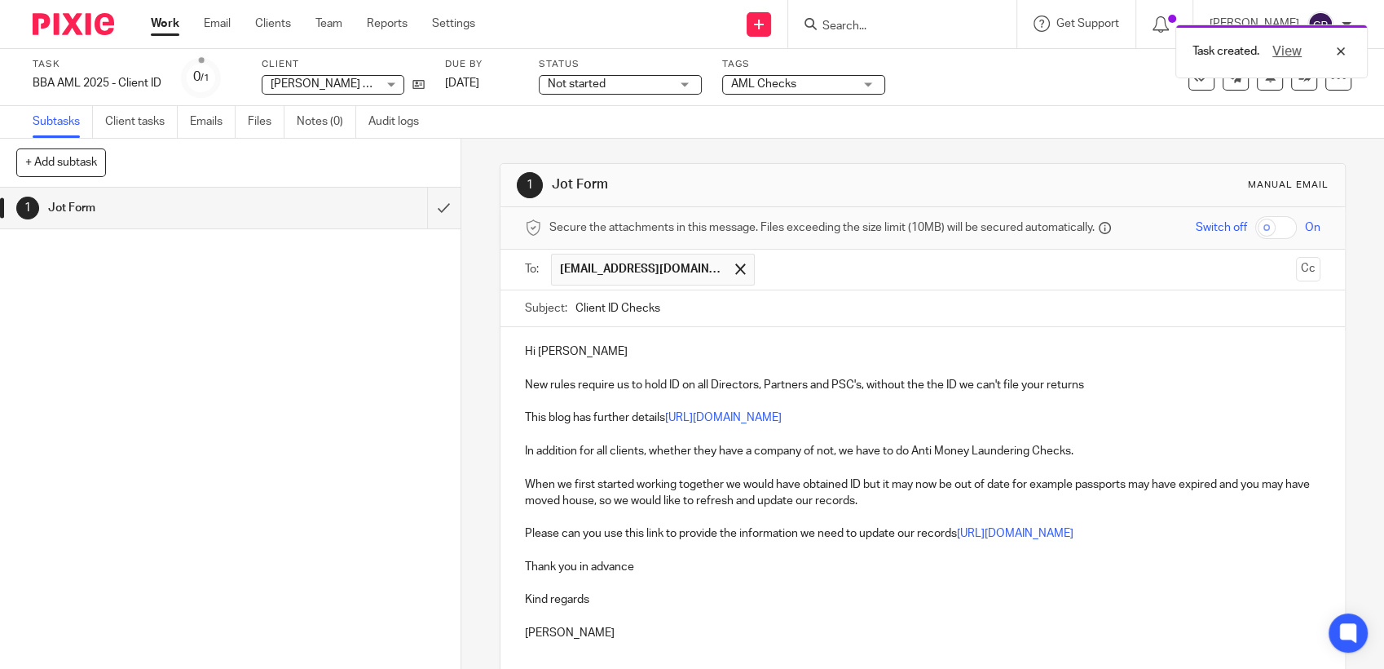
click at [535, 351] on p "Hi [PERSON_NAME]" at bounding box center [923, 351] width 796 height 16
drag, startPoint x: 535, startPoint y: 351, endPoint x: 757, endPoint y: 347, distance: 222.6
click at [707, 347] on p "Hi [PERSON_NAME]" at bounding box center [923, 351] width 796 height 16
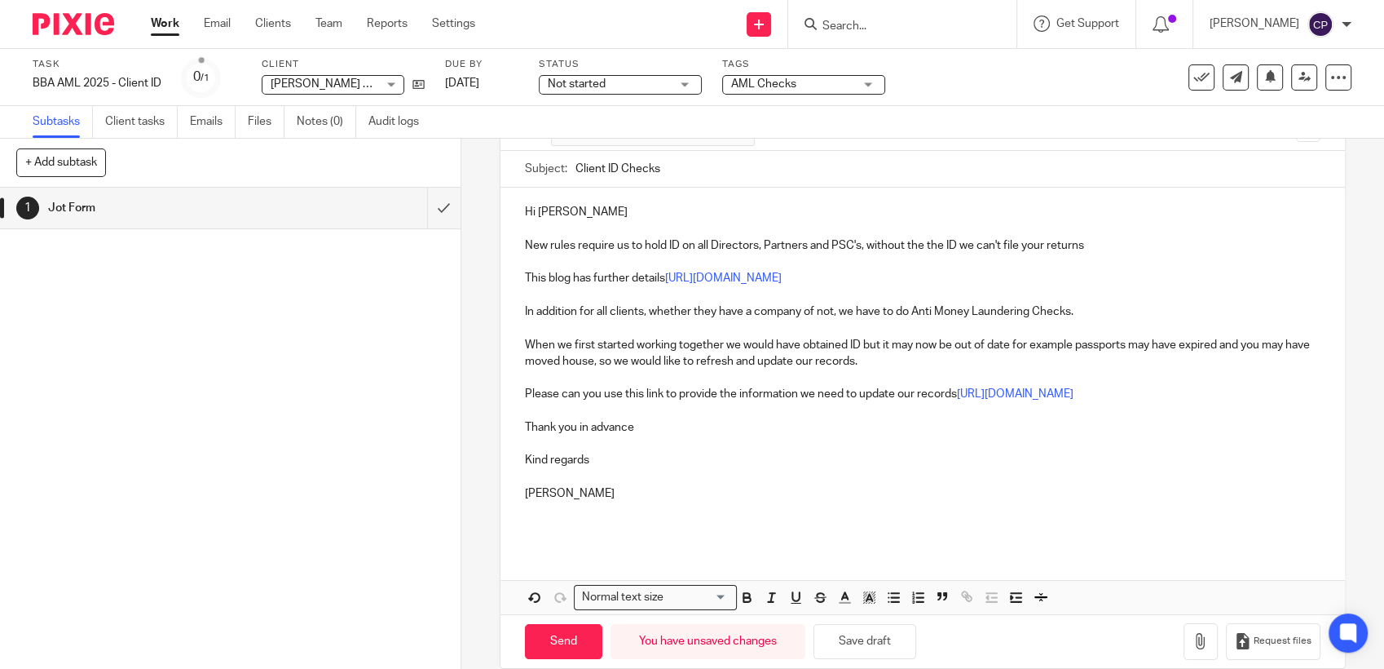
scroll to position [163, 0]
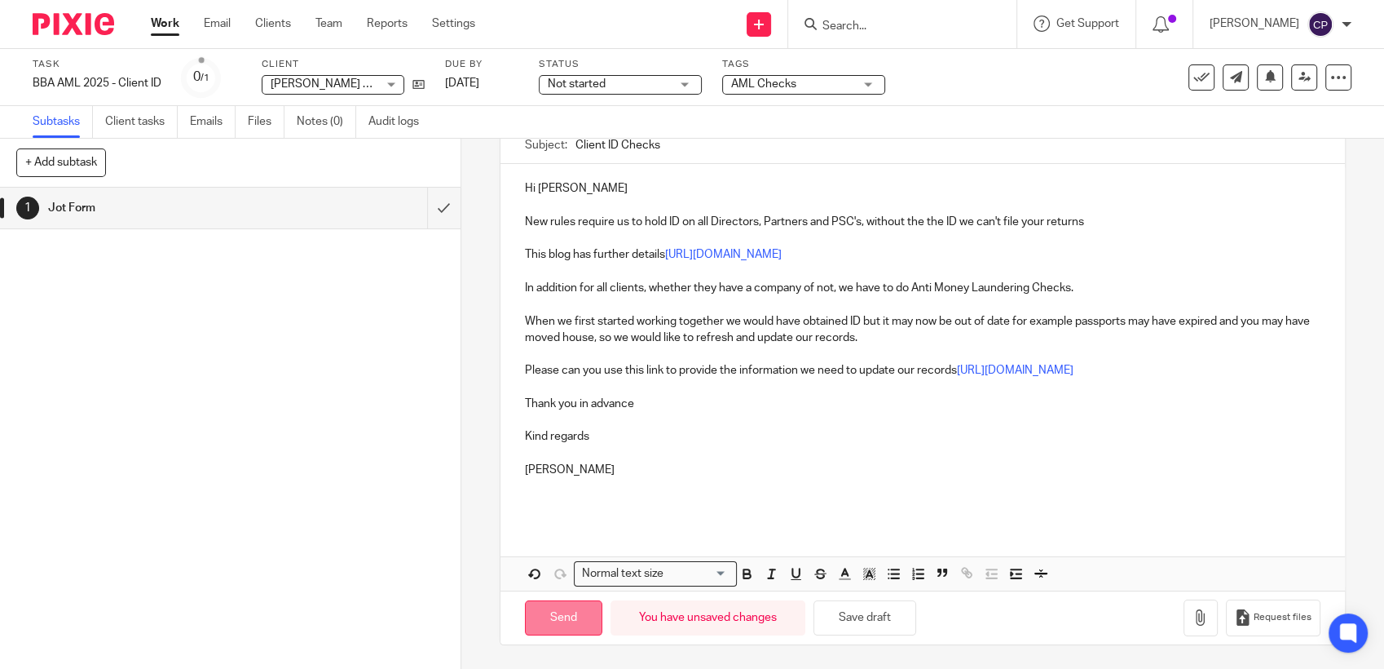
click at [547, 622] on input "Send" at bounding box center [563, 617] width 77 height 35
type input "Sent"
click at [858, 20] on input "Search" at bounding box center [894, 27] width 147 height 15
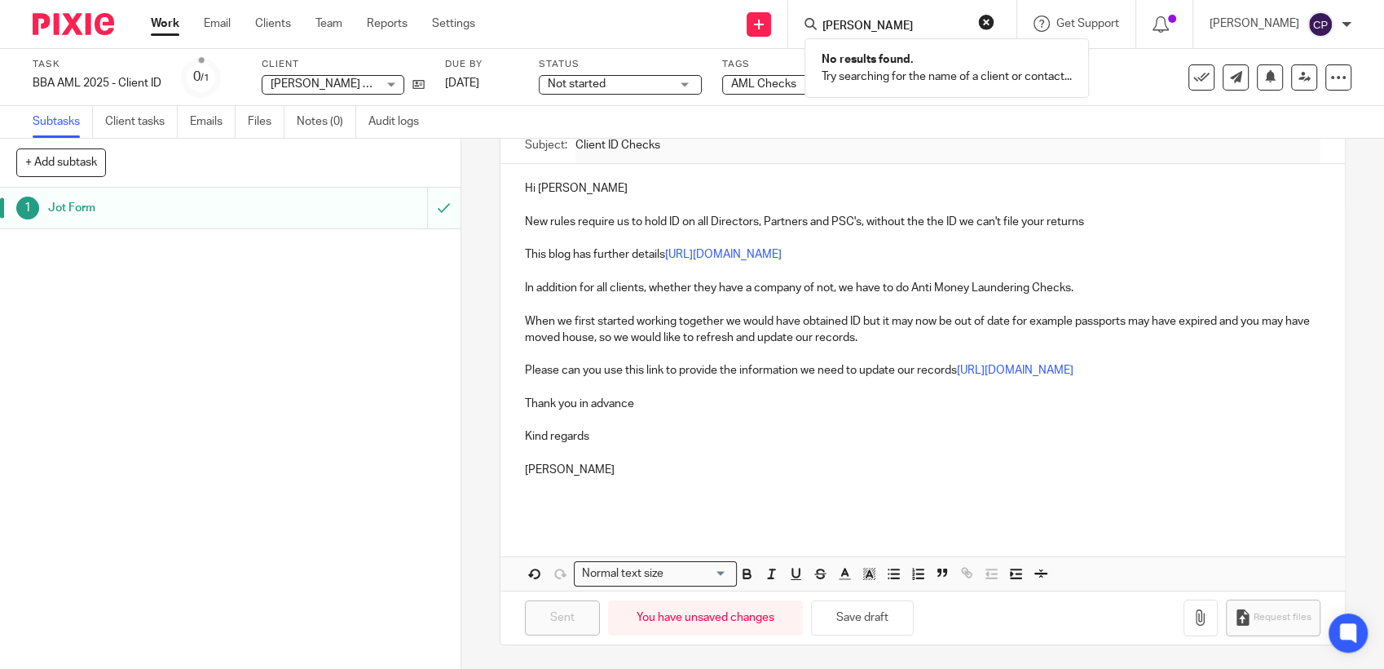
drag, startPoint x: 899, startPoint y: 27, endPoint x: 863, endPoint y: 37, distance: 37.2
click at [863, 36] on div "[PERSON_NAME] gre No results found. Try searching for the name of a client or c…" at bounding box center [902, 24] width 228 height 48
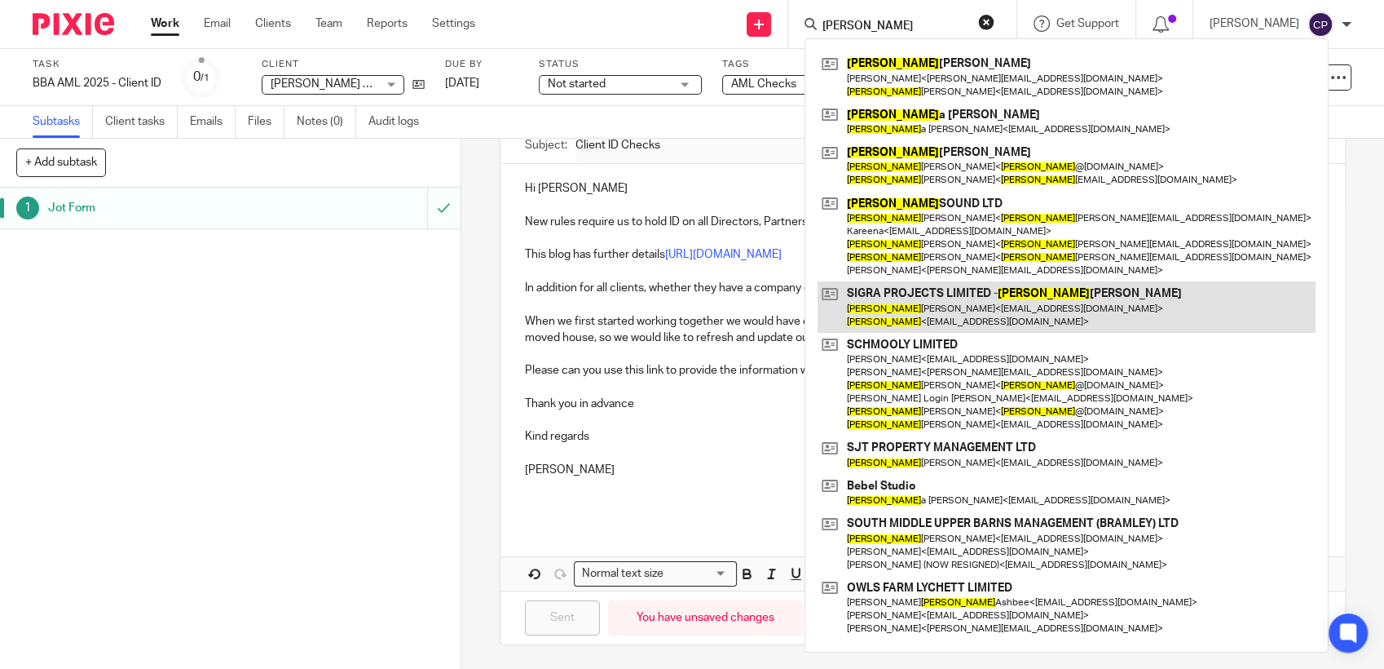
type input "[PERSON_NAME]"
click at [924, 302] on link at bounding box center [1067, 306] width 498 height 51
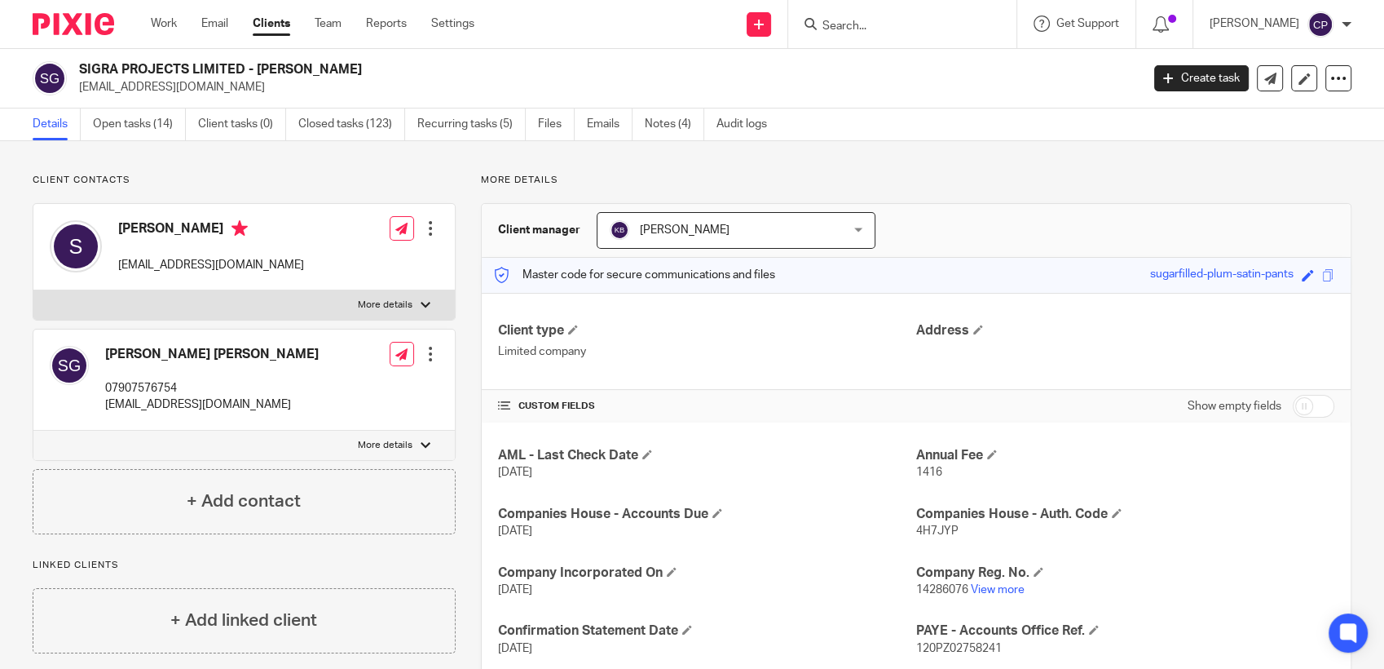
drag, startPoint x: 73, startPoint y: 86, endPoint x: 231, endPoint y: 86, distance: 158.2
click at [231, 86] on div "SIGRA PROJECTS LIMITED - Simon Graham sigraprojects@gmail.com" at bounding box center [581, 78] width 1097 height 34
drag, startPoint x: 231, startPoint y: 86, endPoint x: 152, endPoint y: 95, distance: 79.5
copy p "sigraprojects@gmail.com"
click at [867, 23] on input "Search" at bounding box center [894, 27] width 147 height 15
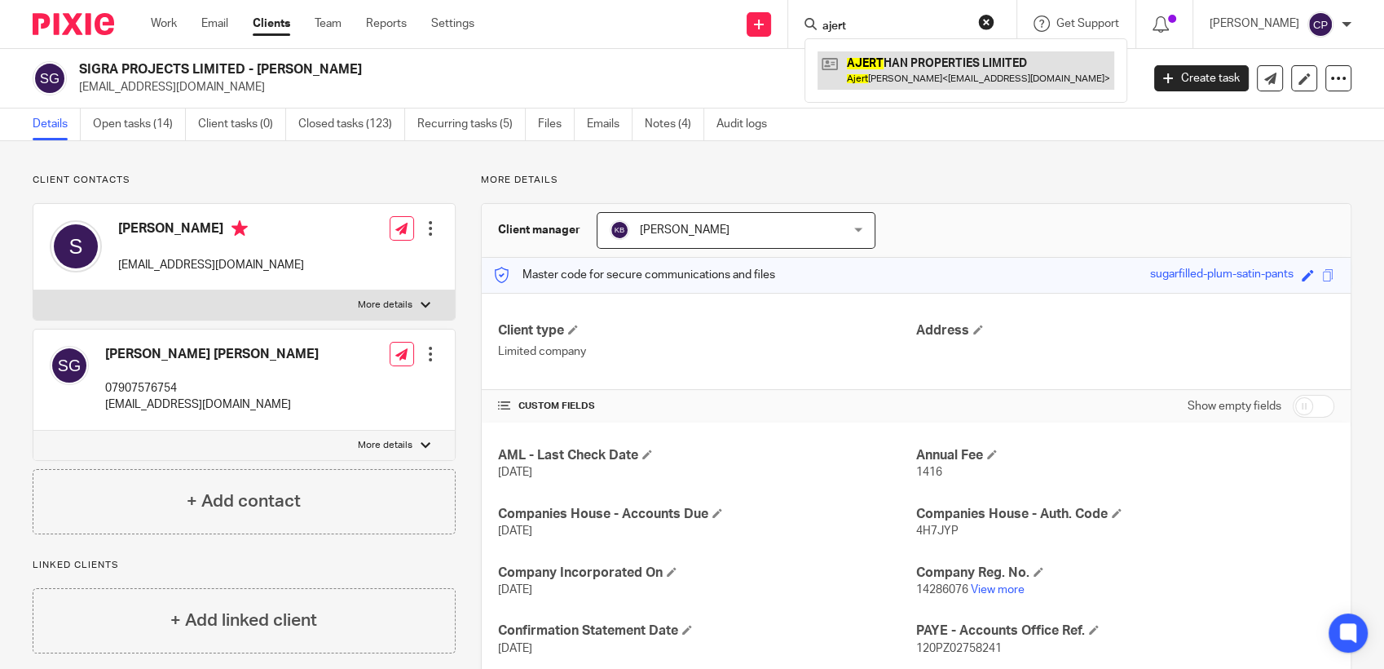
type input "ajert"
click at [921, 65] on link at bounding box center [966, 70] width 297 height 38
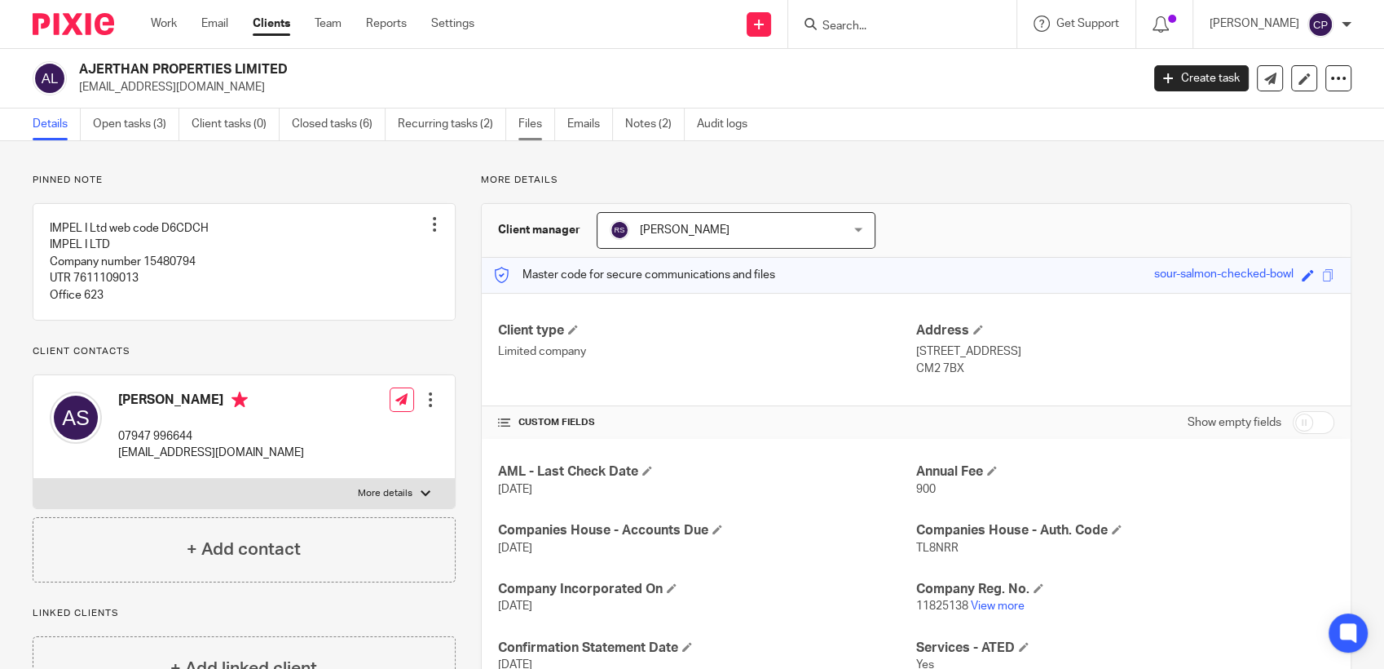
click at [530, 120] on link "Files" at bounding box center [537, 124] width 37 height 32
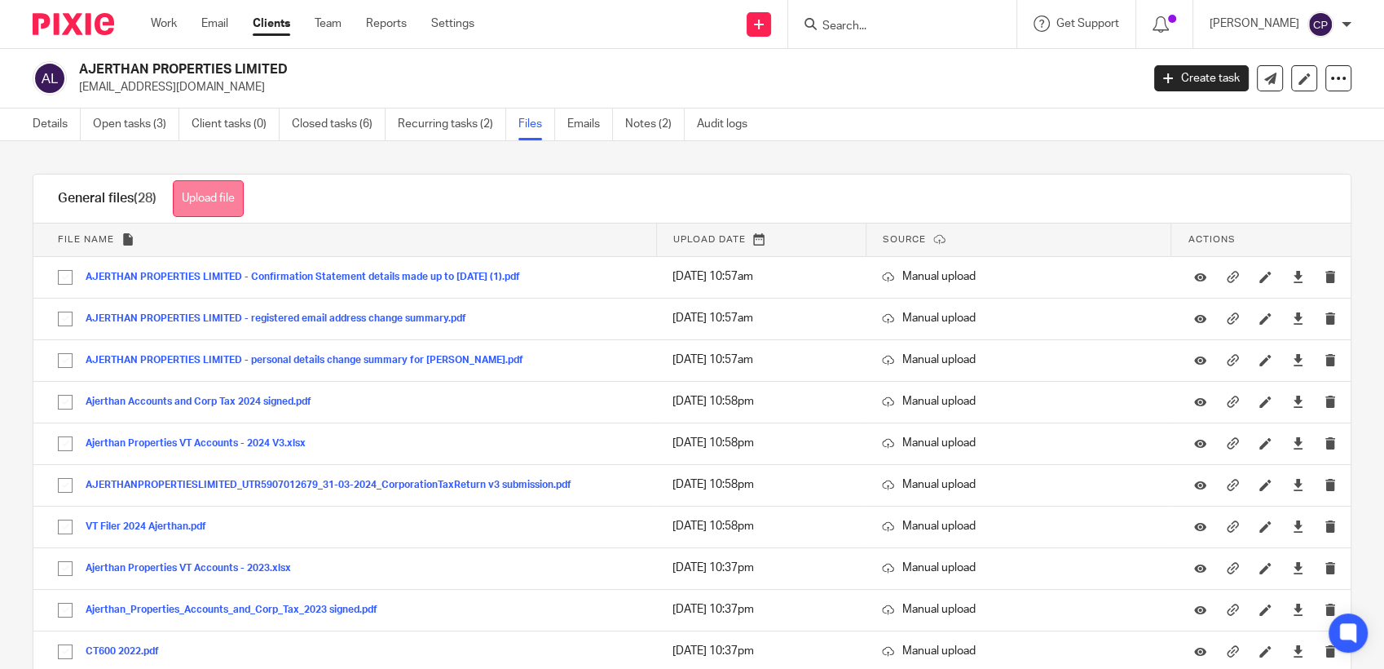
click at [210, 192] on button "Upload file" at bounding box center [208, 198] width 71 height 37
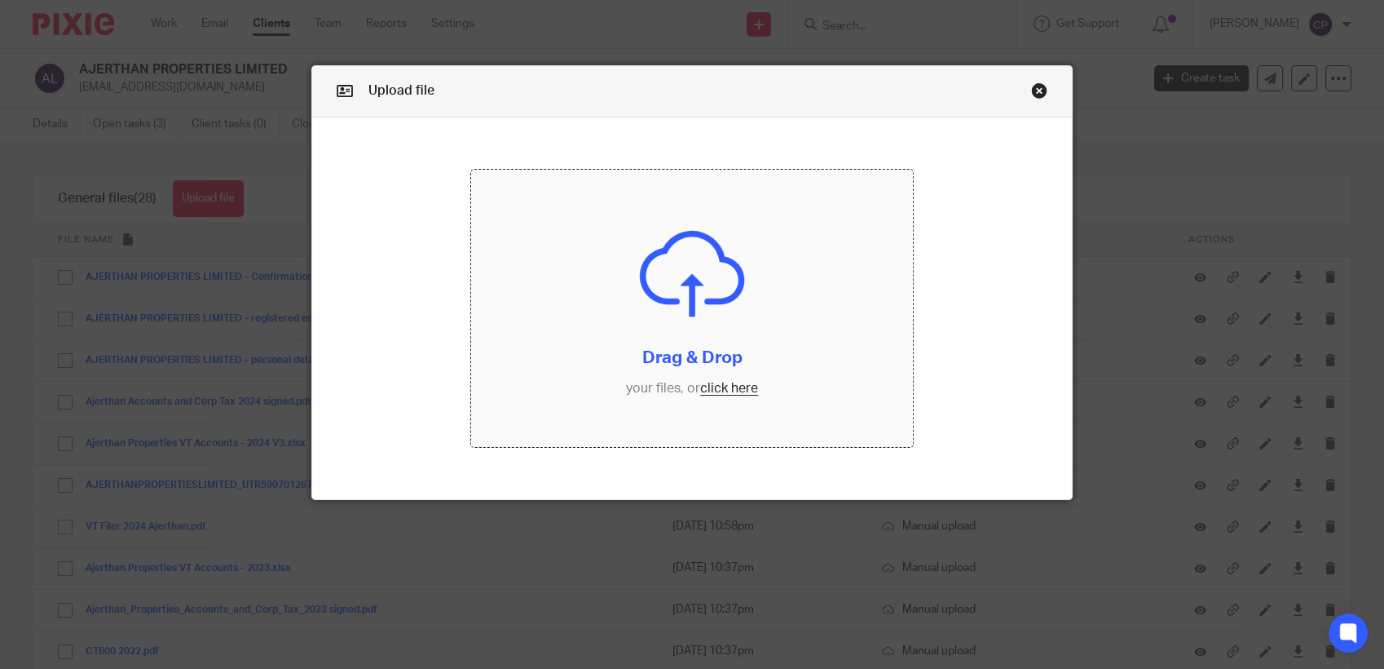
click at [711, 391] on input "file" at bounding box center [692, 308] width 442 height 277
